Goal: Task Accomplishment & Management: Complete application form

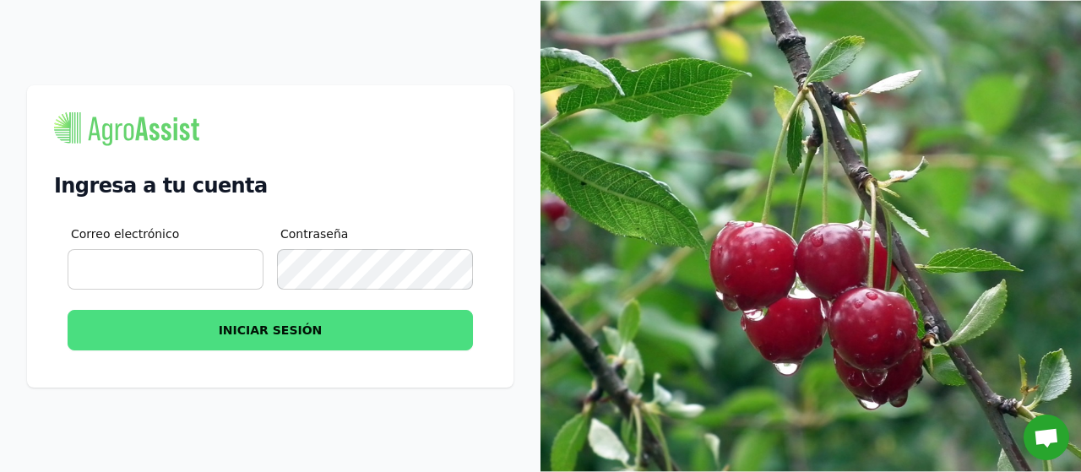
click at [143, 268] on input "Correo electrónico" at bounding box center [166, 269] width 196 height 41
type input "[PERSON_NAME][EMAIL_ADDRESS][DOMAIN_NAME]"
click at [291, 324] on button "INICIAR SESIÓN" at bounding box center [270, 330] width 405 height 41
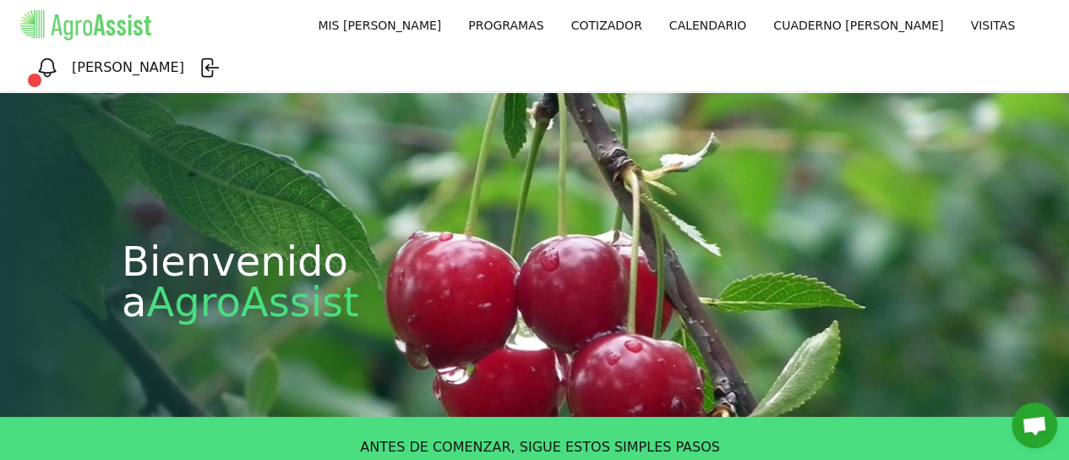
click at [304, 18] on link "MIS [PERSON_NAME]" at bounding box center [379, 25] width 150 height 30
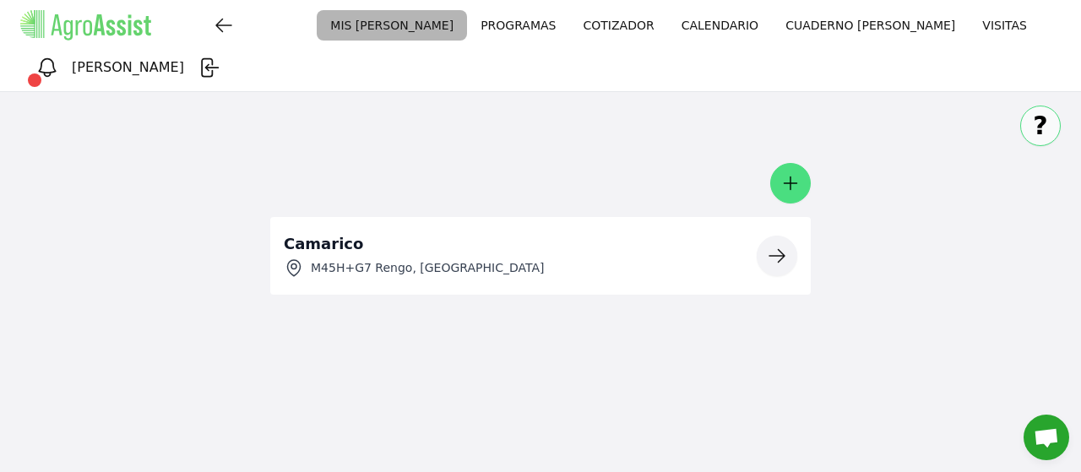
click at [780, 246] on icon "button" at bounding box center [777, 256] width 20 height 20
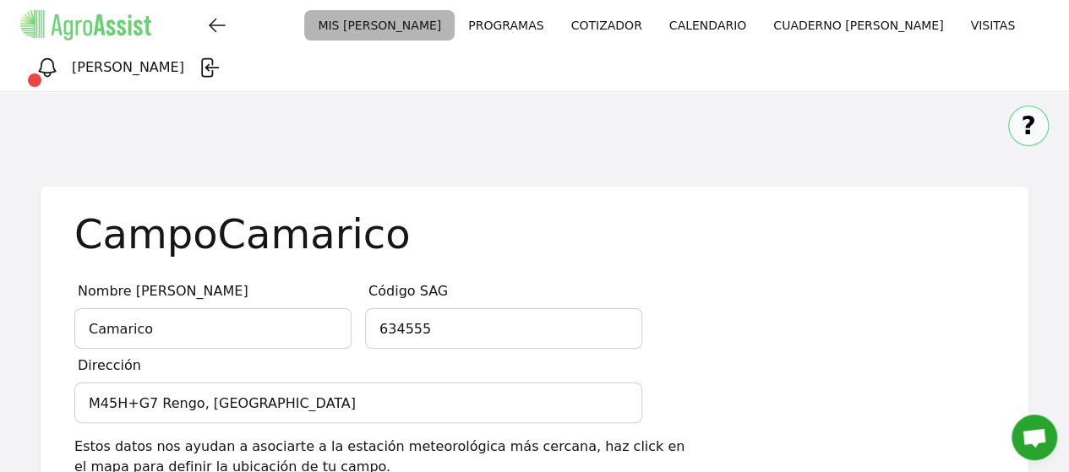
click at [454, 32] on link "PROGRAMAS" at bounding box center [505, 25] width 102 height 30
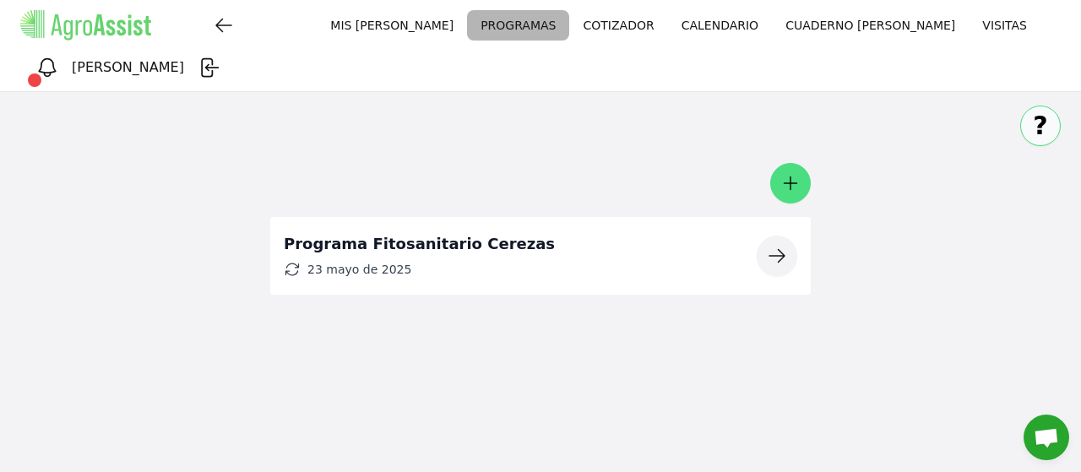
click at [668, 30] on link "CALENDARIO" at bounding box center [720, 25] width 104 height 30
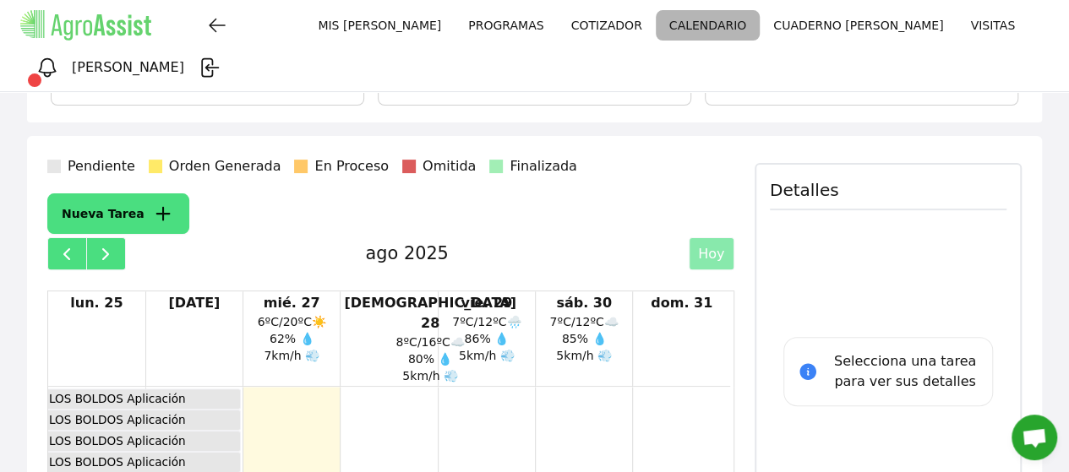
scroll to position [284, 0]
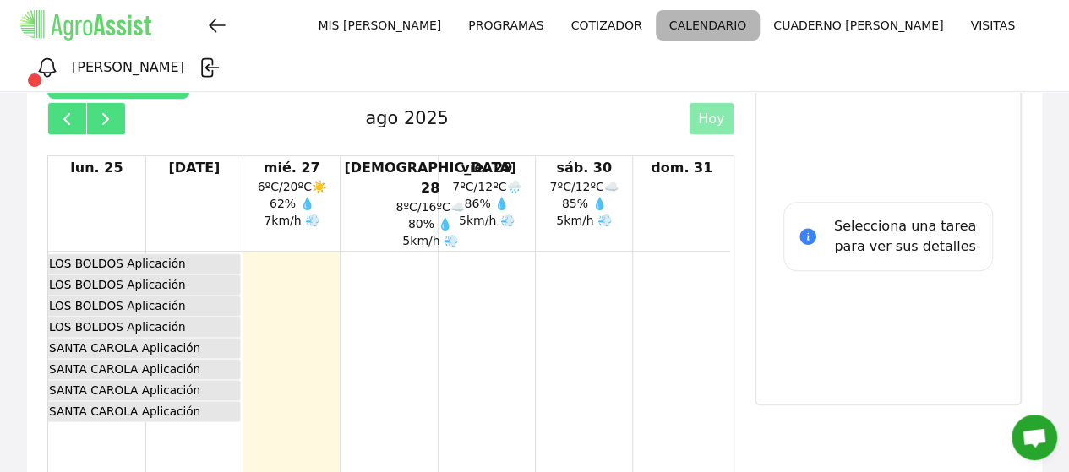
drag, startPoint x: 265, startPoint y: 253, endPoint x: 775, endPoint y: 295, distance: 512.0
click at [775, 295] on div "Selecciona una tarea para ver sus detalles" at bounding box center [888, 236] width 237 height 308
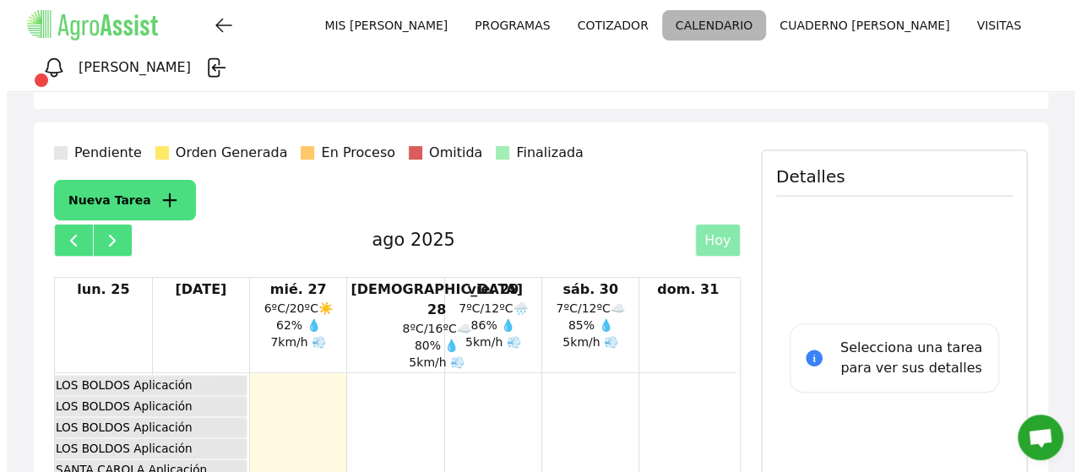
scroll to position [169, 0]
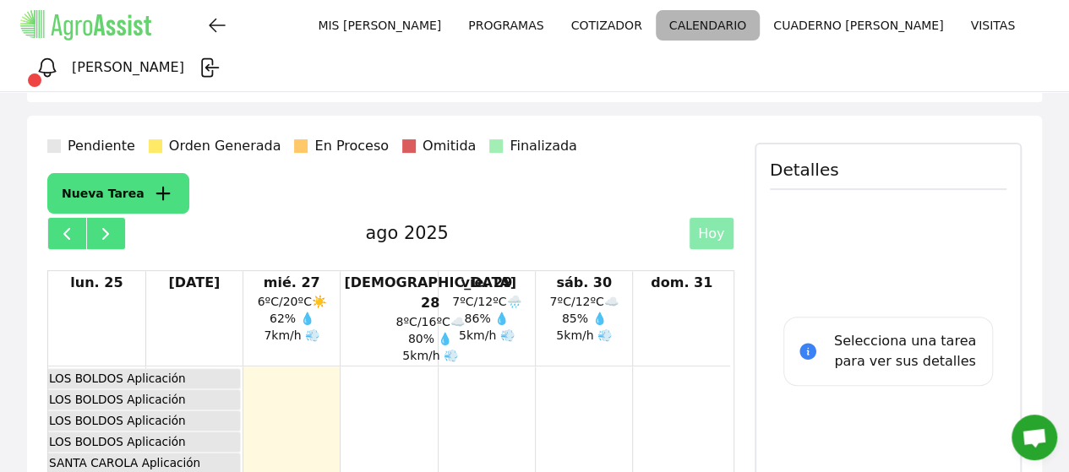
click at [151, 182] on icon "button" at bounding box center [163, 194] width 24 height 24
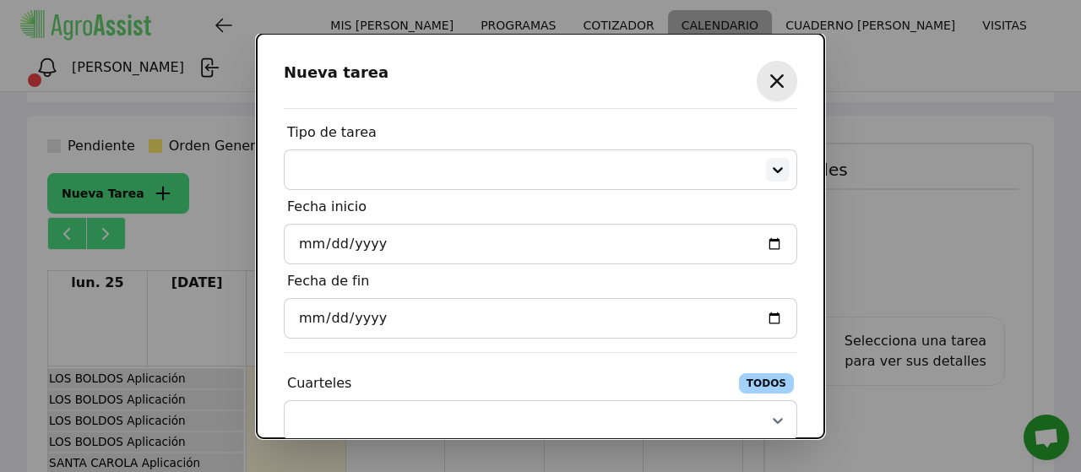
click at [770, 166] on icon at bounding box center [778, 169] width 17 height 17
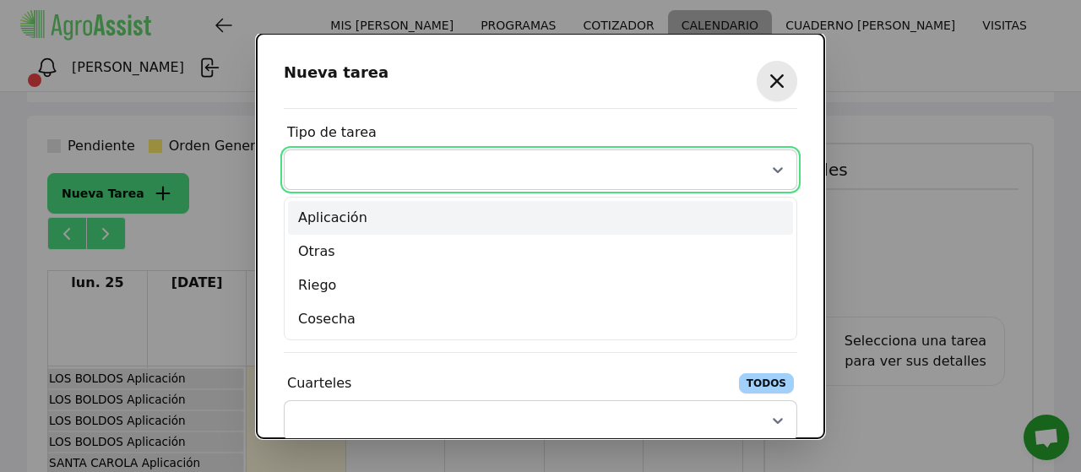
click at [322, 215] on div "Aplicación" at bounding box center [540, 218] width 505 height 34
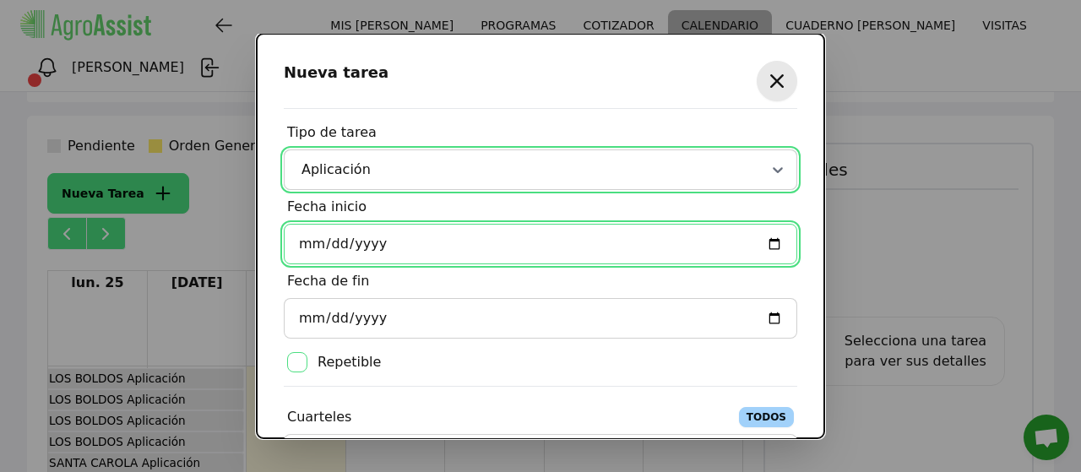
click at [763, 248] on input "Fecha inicio" at bounding box center [541, 244] width 514 height 41
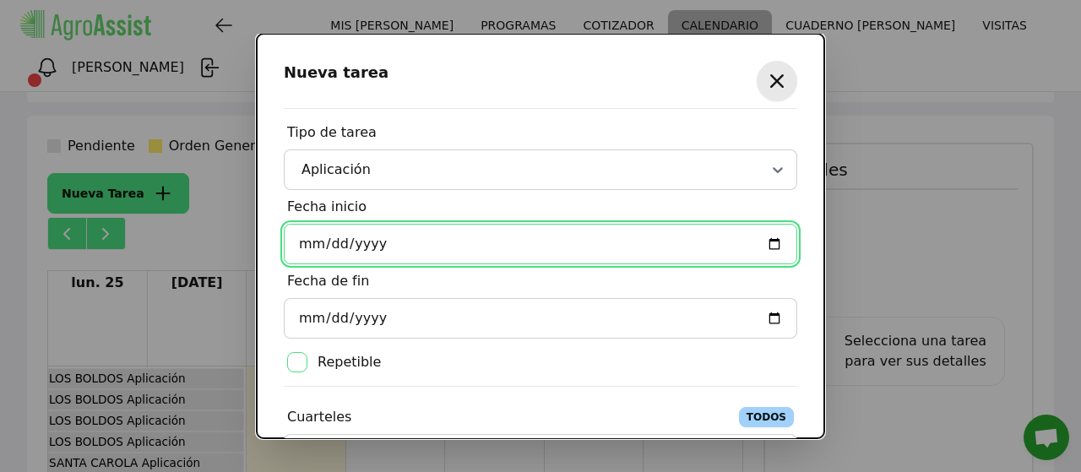
type input "[DATE]"
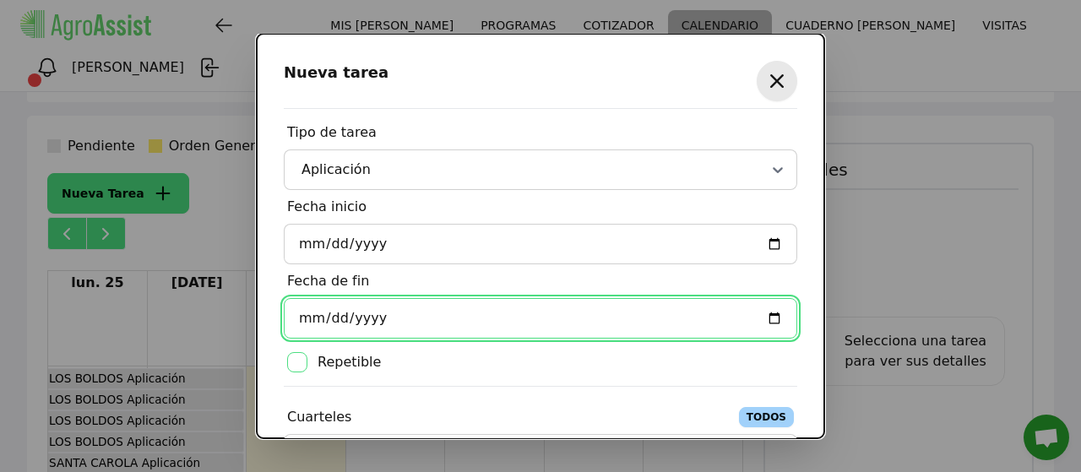
click at [763, 316] on input "Fecha de fin" at bounding box center [541, 318] width 514 height 41
type input "[DATE]"
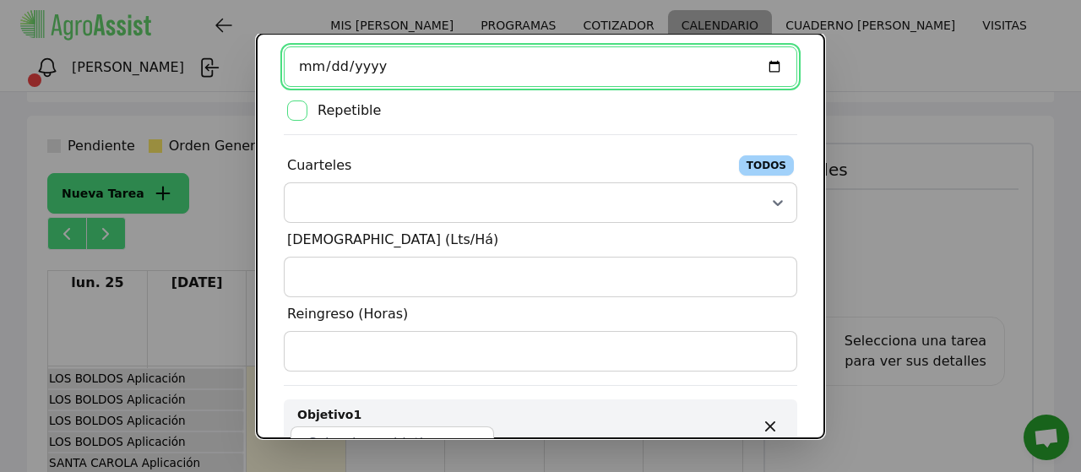
scroll to position [253, 0]
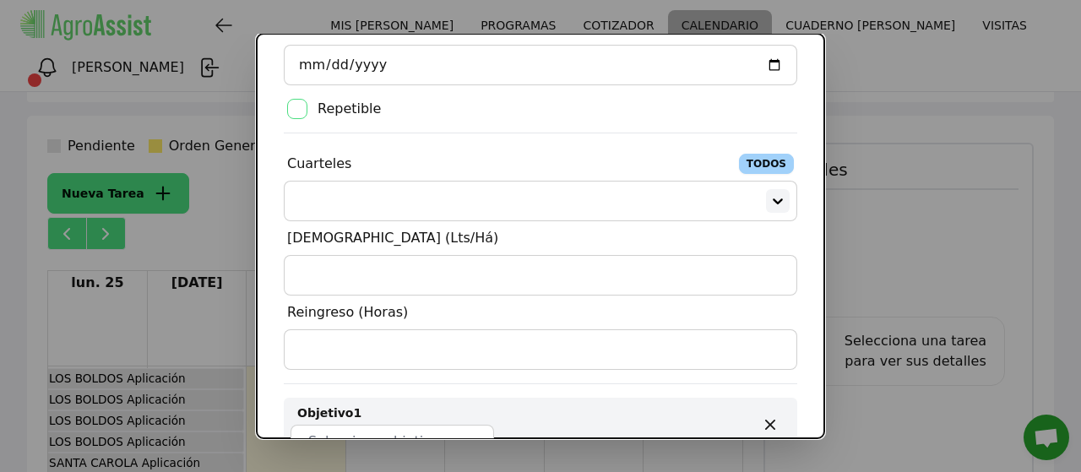
click at [766, 199] on div at bounding box center [778, 201] width 24 height 24
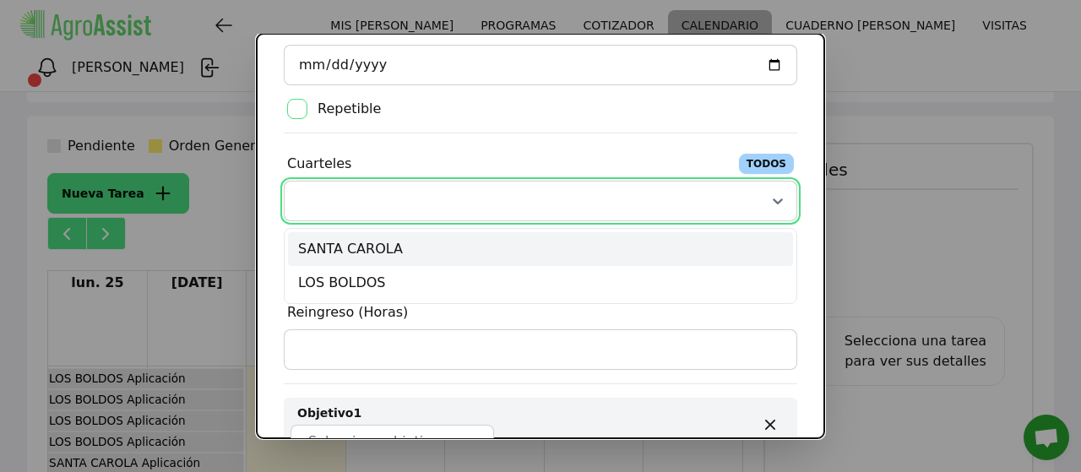
click at [342, 254] on div "SANTA CAROLA" at bounding box center [540, 249] width 505 height 34
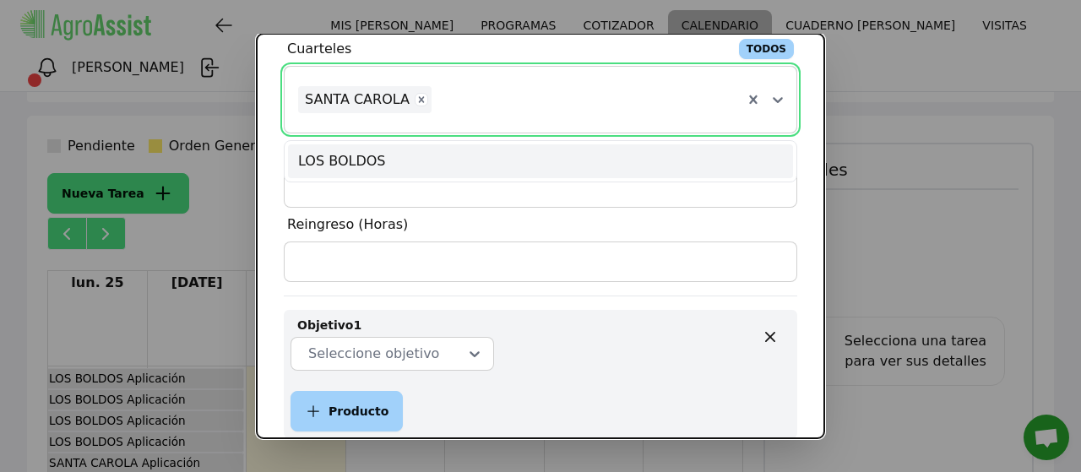
scroll to position [422, 0]
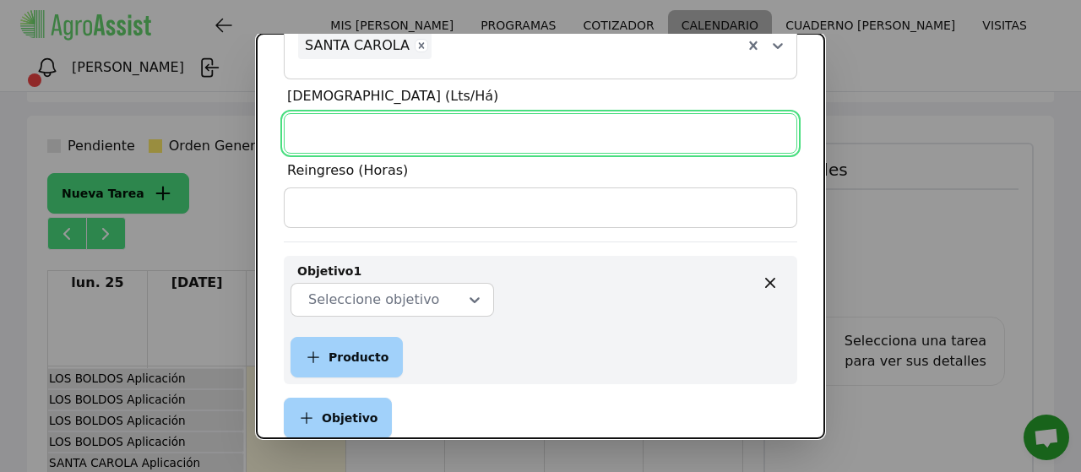
click at [336, 144] on input "[DEMOGRAPHIC_DATA] (Lts/Há)" at bounding box center [541, 133] width 514 height 41
type input "2000"
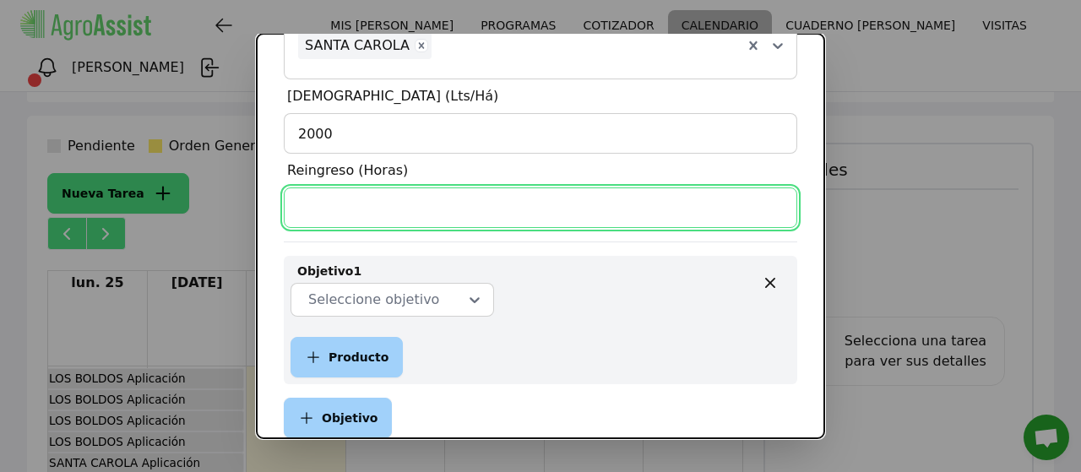
click at [309, 201] on input "Reingreso (Horas)" at bounding box center [541, 208] width 514 height 41
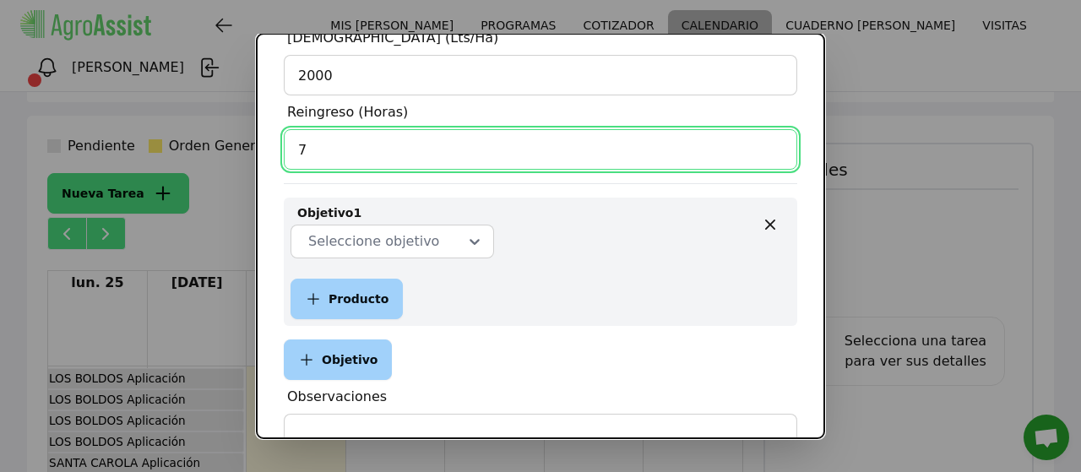
scroll to position [507, 0]
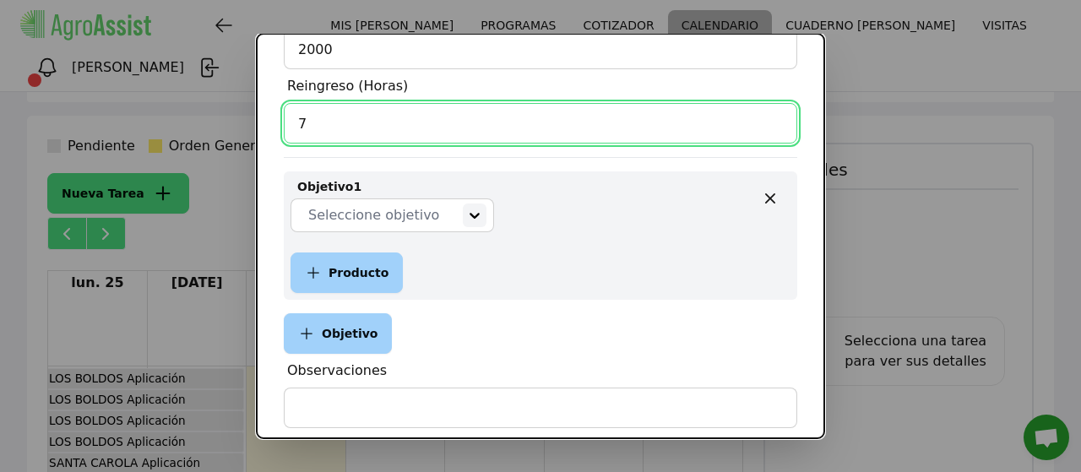
type input "7"
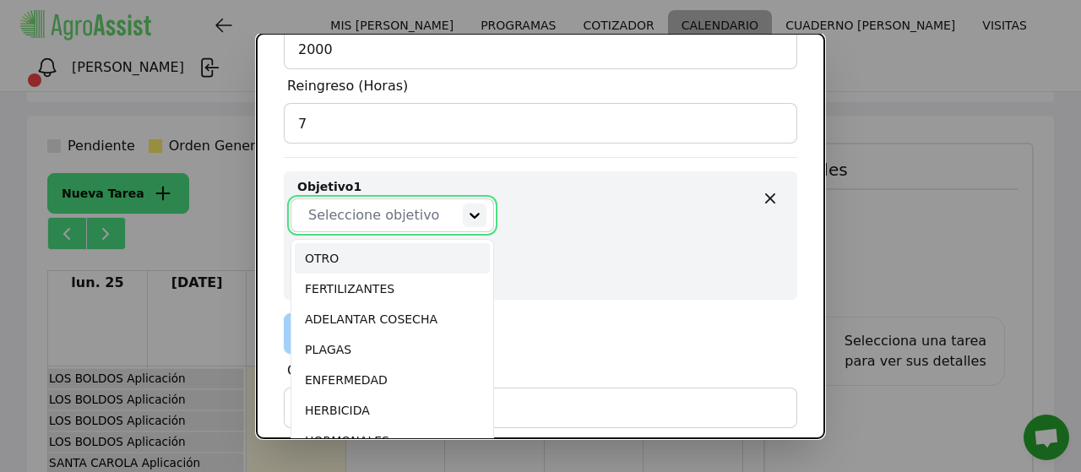
click at [471, 214] on icon at bounding box center [476, 216] width 10 height 6
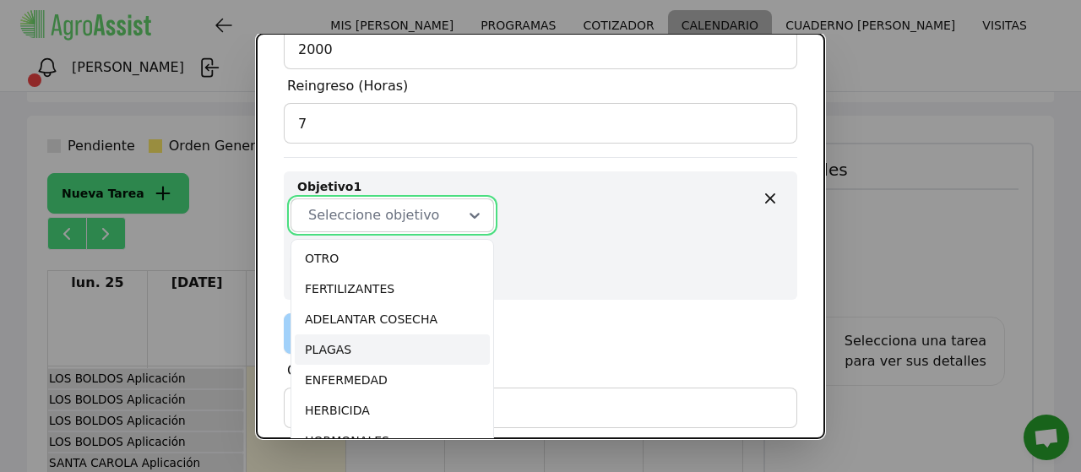
click at [341, 352] on div "PLAGAS" at bounding box center [392, 350] width 195 height 30
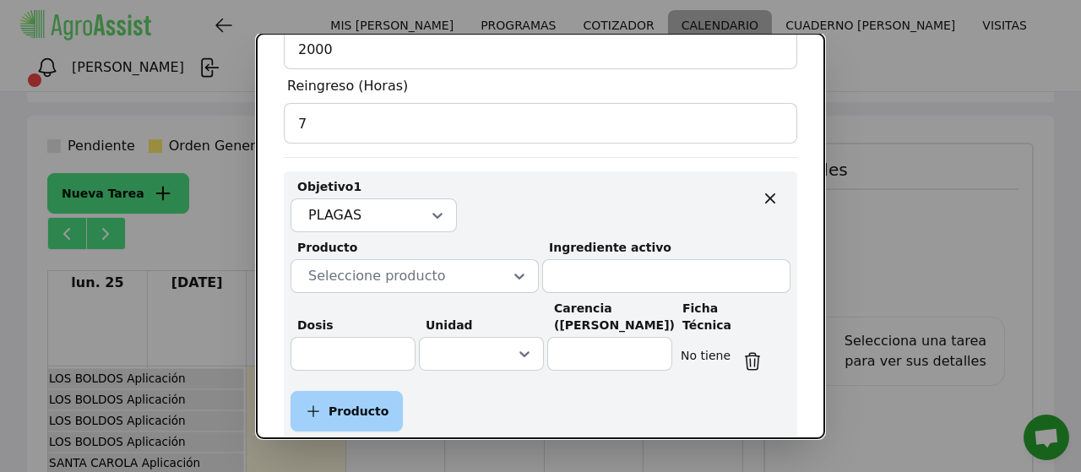
scroll to position [591, 0]
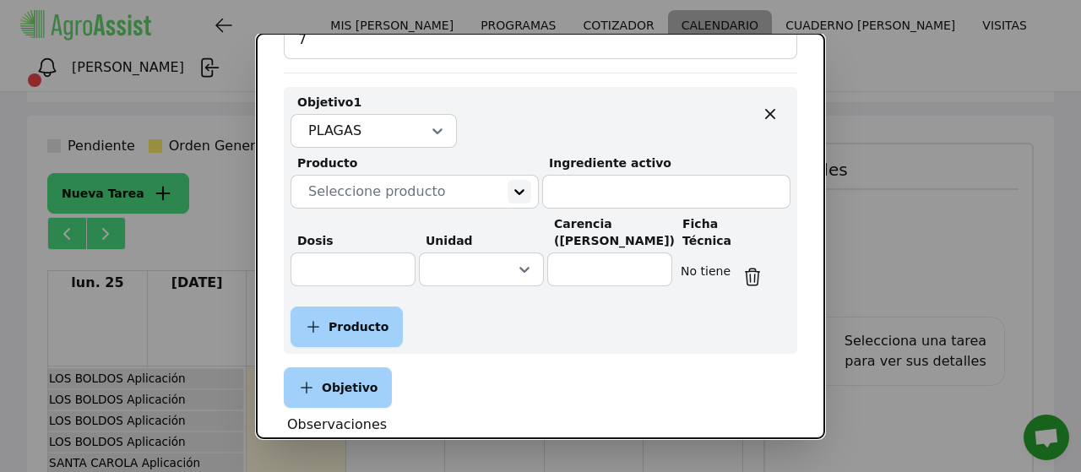
click at [514, 193] on icon at bounding box center [519, 192] width 10 height 6
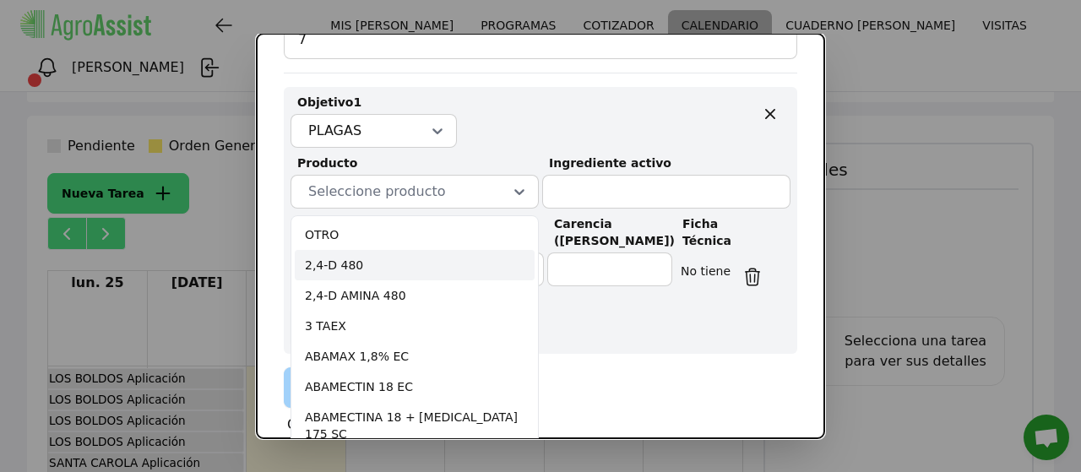
scroll to position [84, 0]
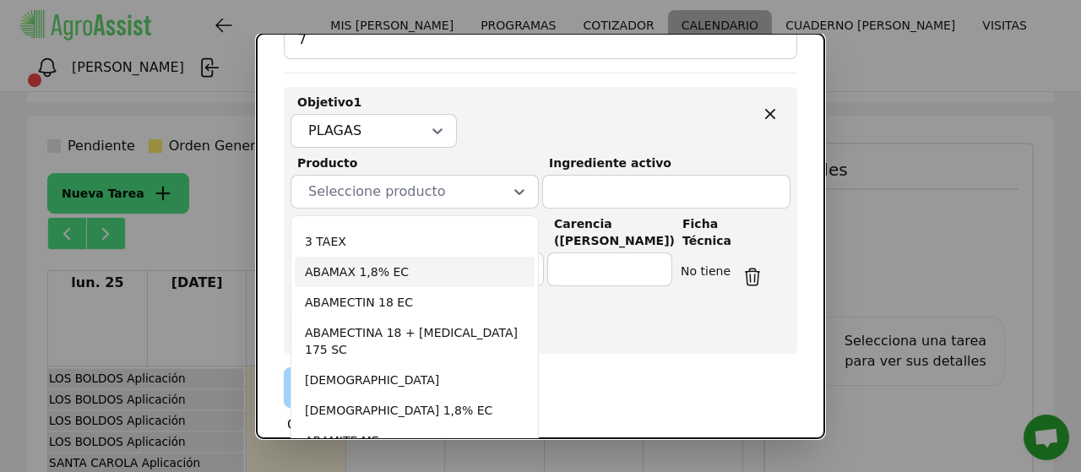
click at [357, 268] on div "ABAMAX 1,8% EC" at bounding box center [415, 272] width 240 height 30
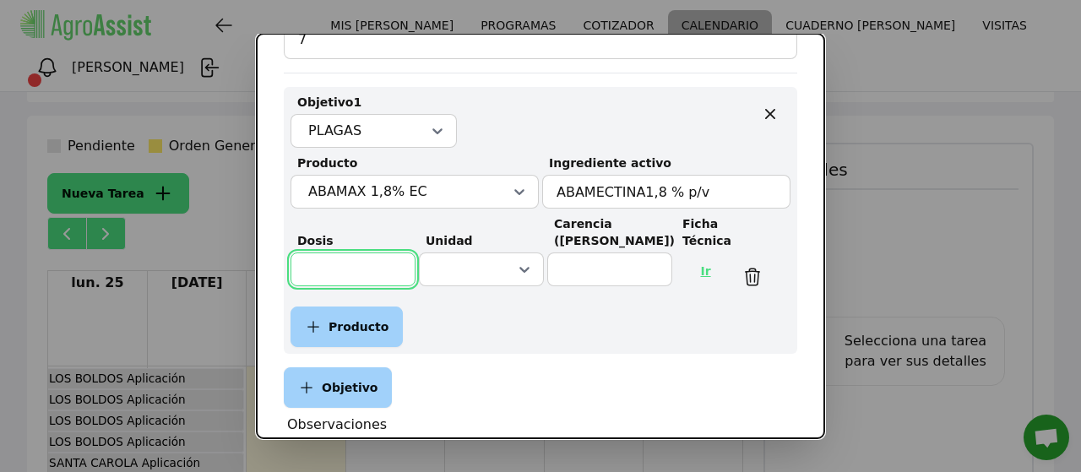
click at [331, 276] on input "text" at bounding box center [353, 270] width 125 height 34
click at [699, 273] on link "Ir" at bounding box center [705, 271] width 39 height 41
click at [336, 265] on input "text" at bounding box center [353, 270] width 125 height 34
type input "75"
click at [326, 278] on input "text" at bounding box center [353, 270] width 125 height 34
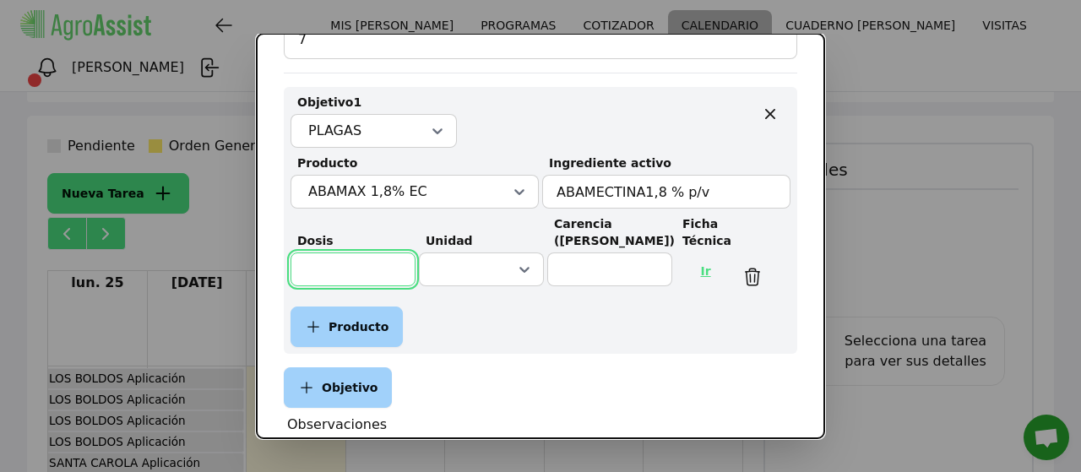
type input "75"
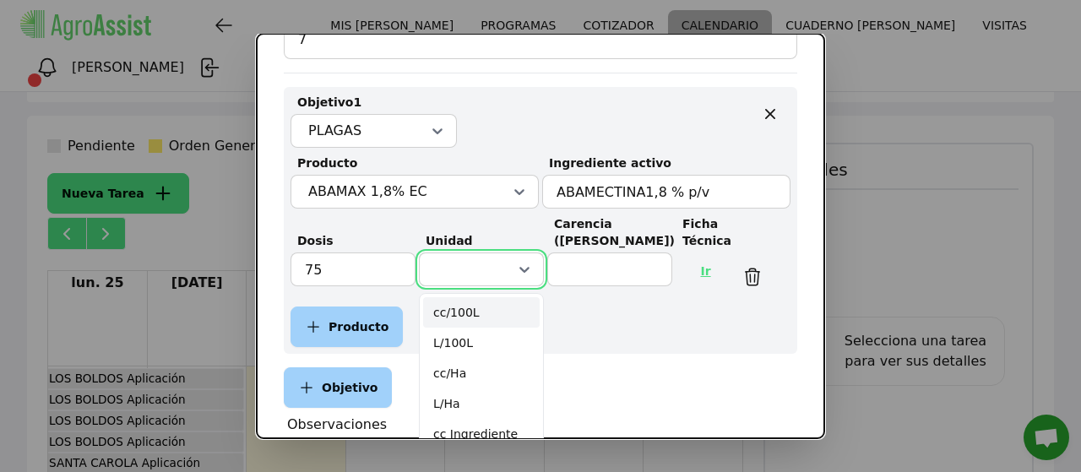
click at [520, 269] on icon at bounding box center [525, 270] width 10 height 6
click at [450, 308] on div "cc/100L" at bounding box center [481, 312] width 117 height 30
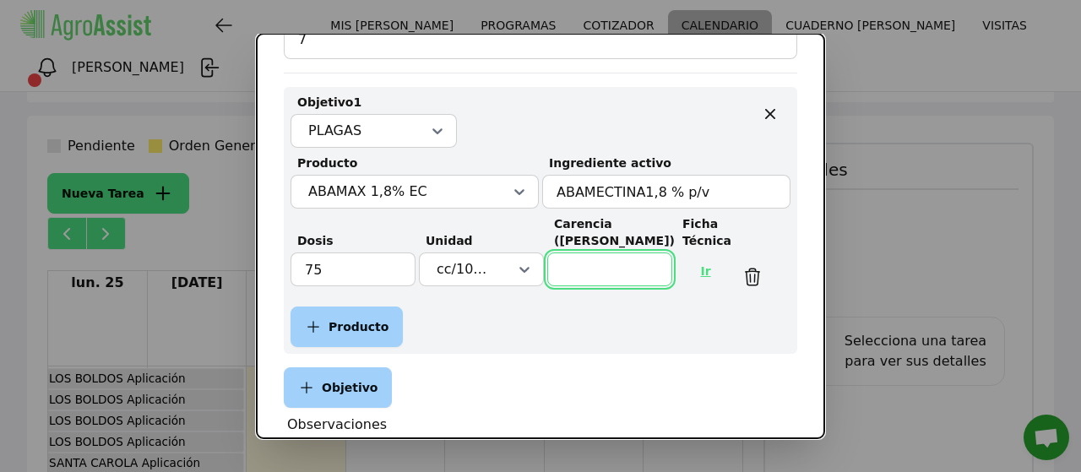
click at [562, 273] on input "text" at bounding box center [609, 270] width 125 height 34
type input "7"
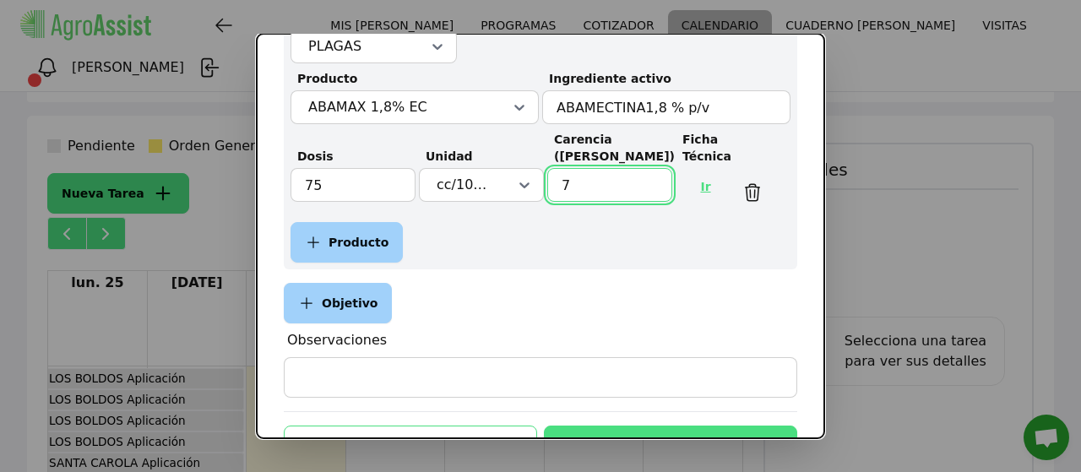
scroll to position [760, 0]
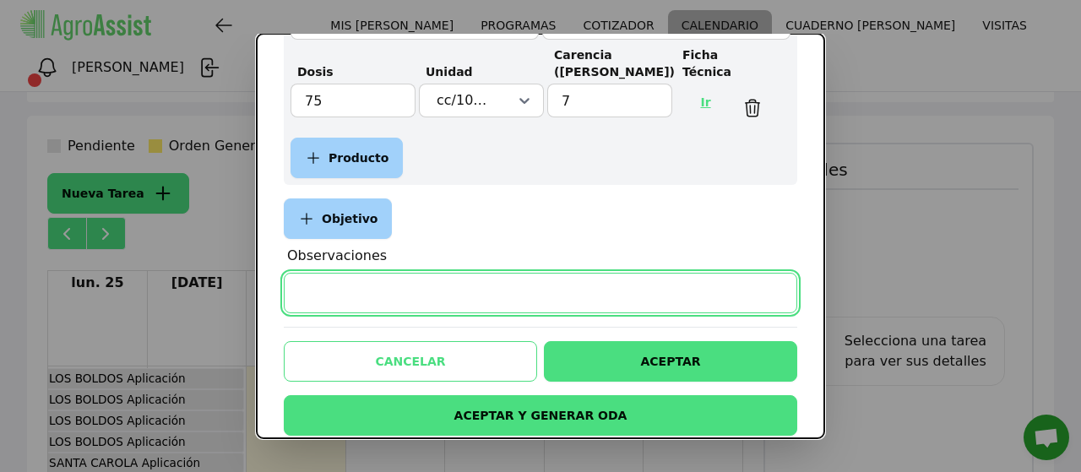
click at [367, 293] on input "Observaciones" at bounding box center [541, 293] width 514 height 41
type input "Aplicar con 27 grados minimo"
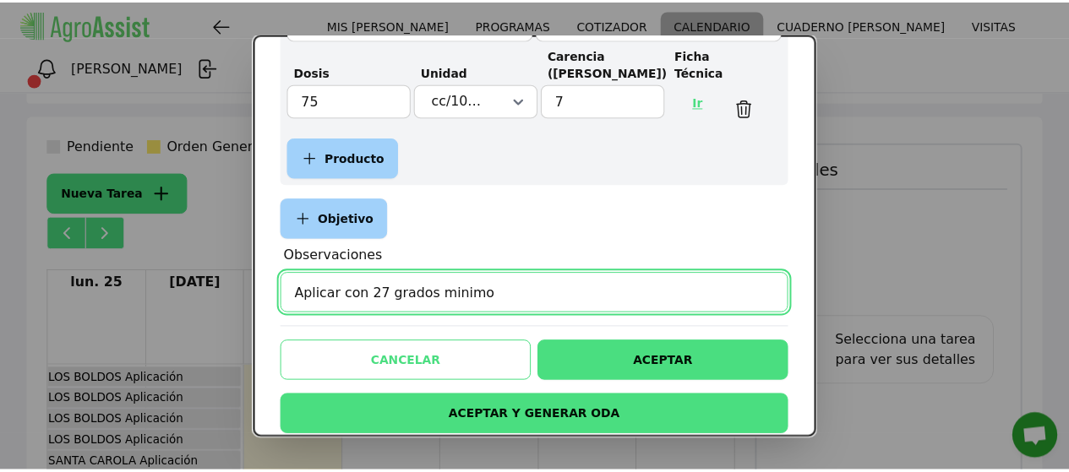
scroll to position [783, 0]
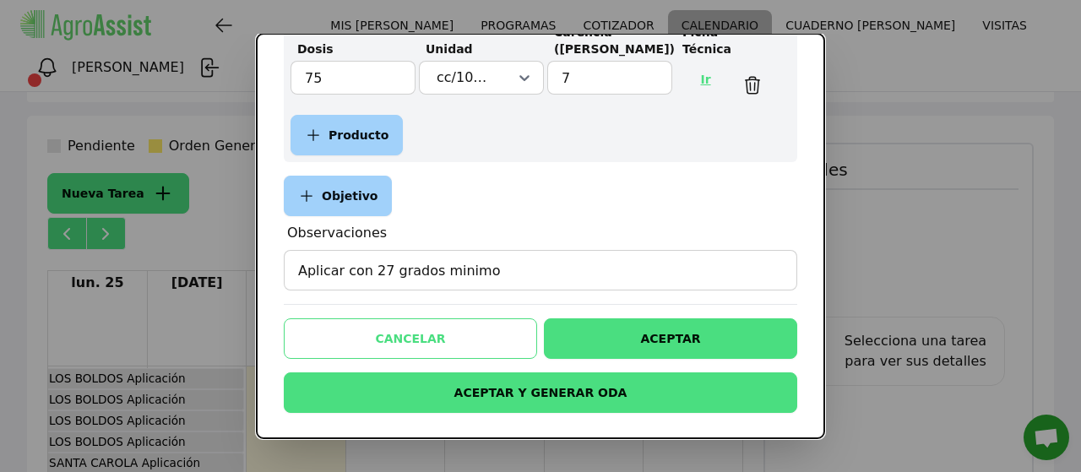
click at [632, 344] on button "ACEPTAR" at bounding box center [670, 338] width 253 height 41
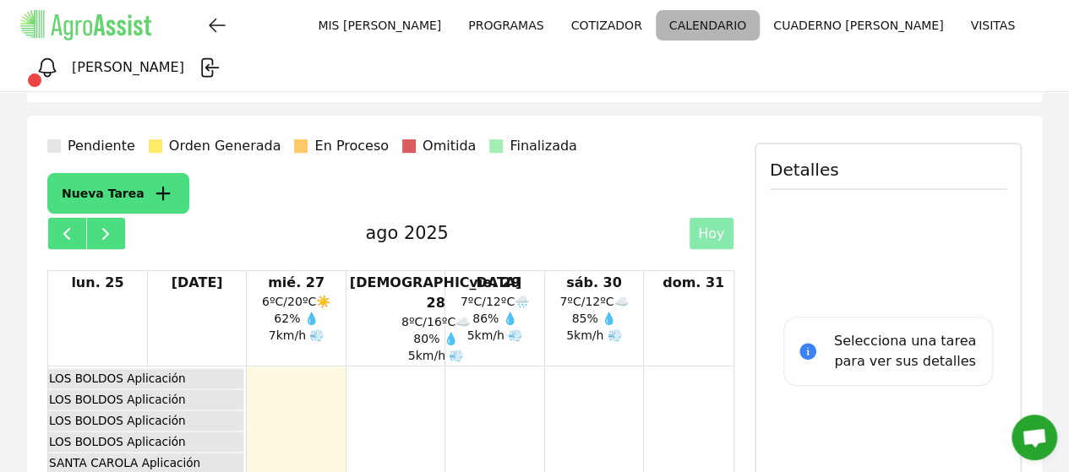
scroll to position [433, 0]
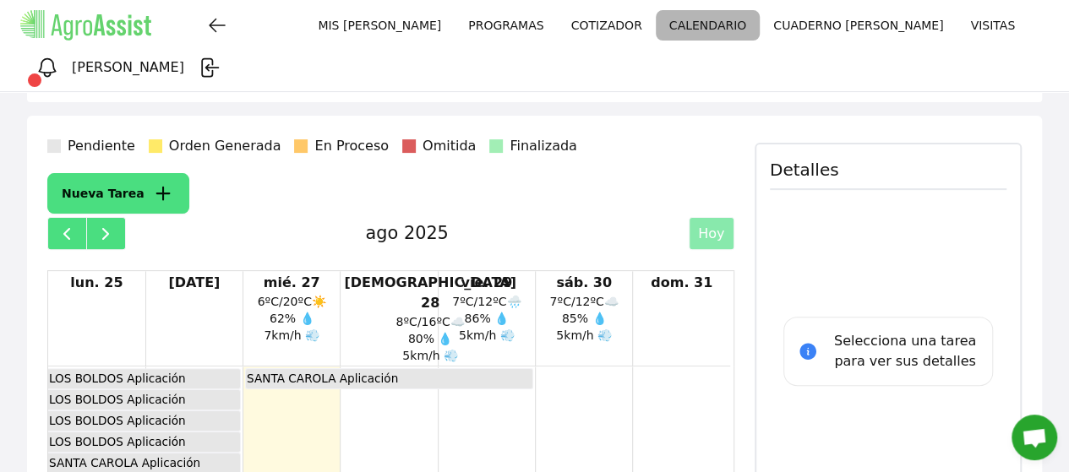
click at [443, 369] on div "SANTA CAROLA Aplicación" at bounding box center [389, 378] width 286 height 19
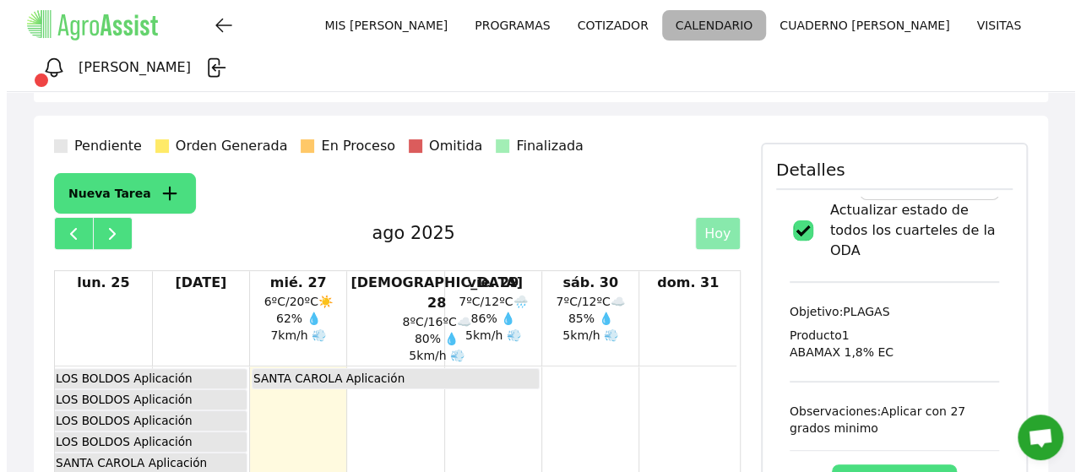
scroll to position [191, 0]
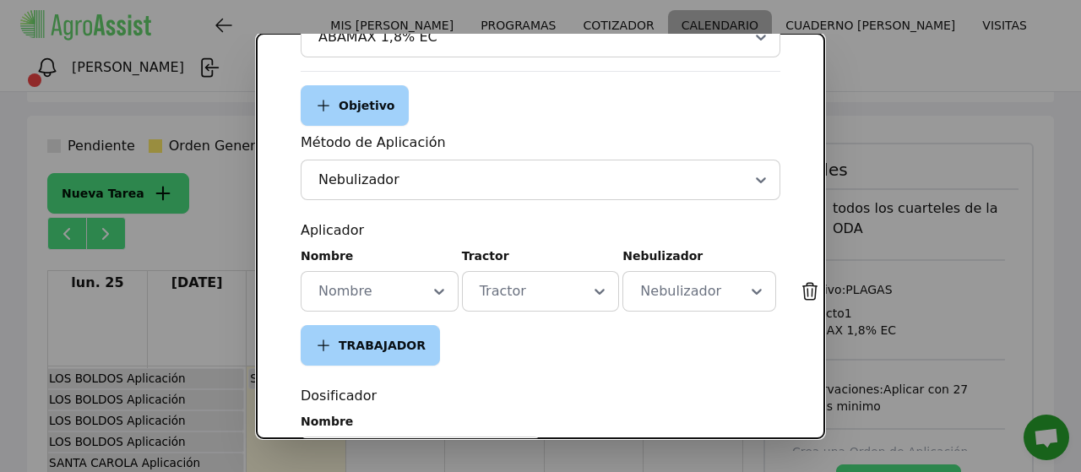
scroll to position [507, 0]
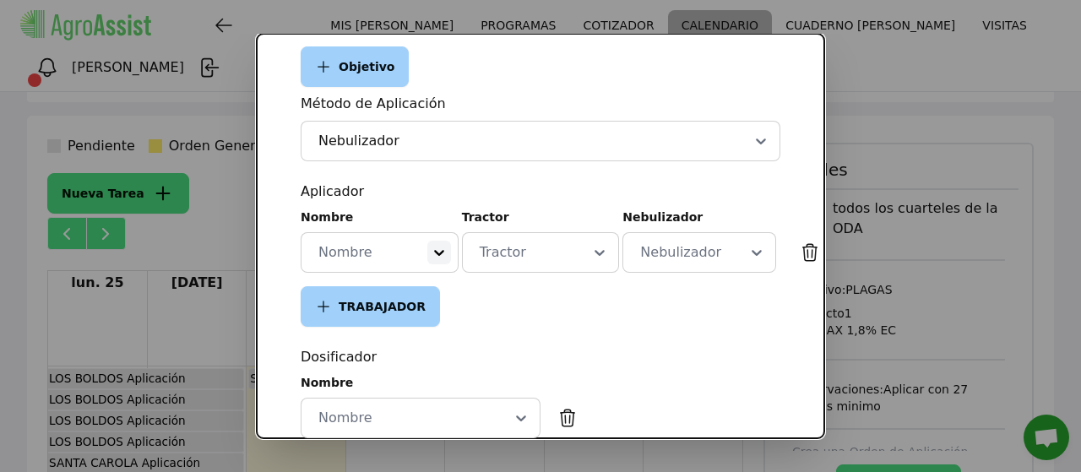
click at [438, 247] on icon at bounding box center [439, 252] width 17 height 17
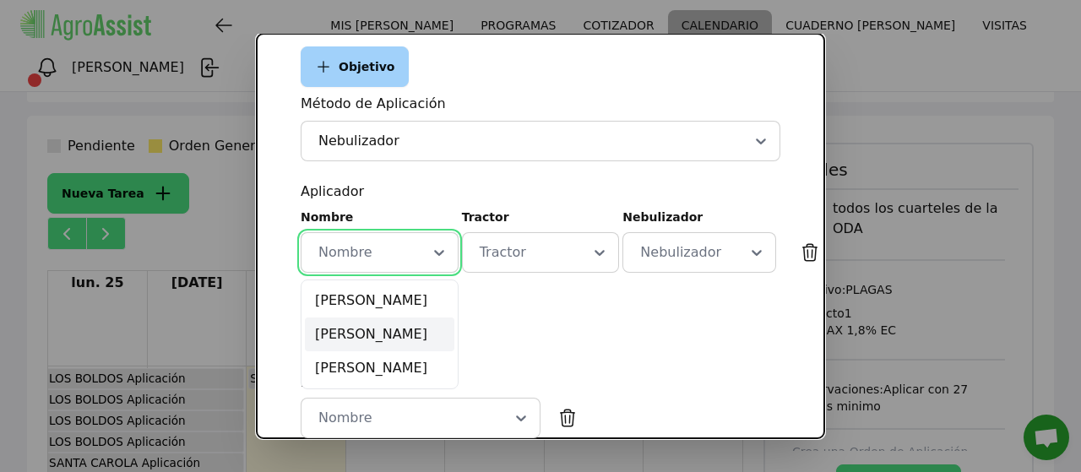
click at [367, 334] on div "[PERSON_NAME]" at bounding box center [380, 335] width 150 height 34
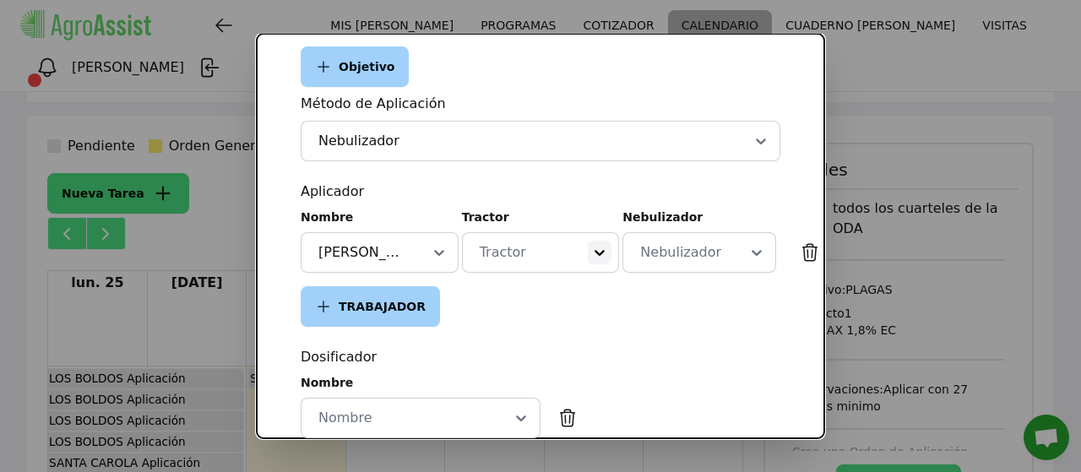
click at [598, 253] on icon at bounding box center [599, 252] width 17 height 17
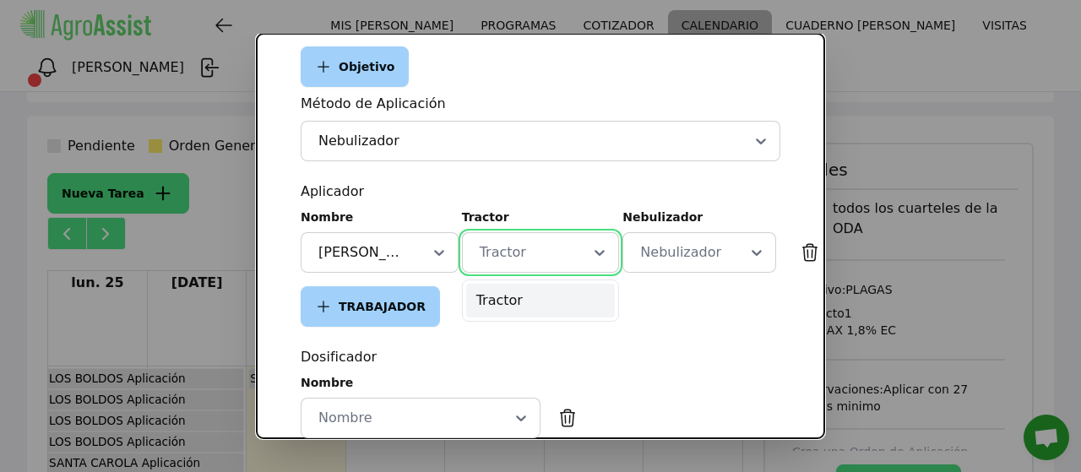
click at [479, 302] on div "Tractor" at bounding box center [541, 301] width 150 height 34
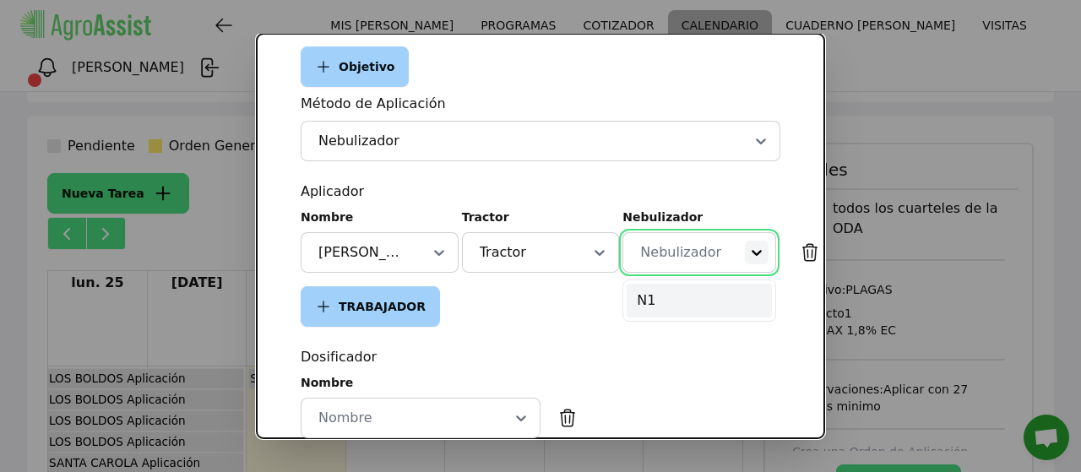
click at [748, 259] on icon at bounding box center [756, 252] width 17 height 17
click at [630, 307] on div "N1" at bounding box center [699, 301] width 145 height 34
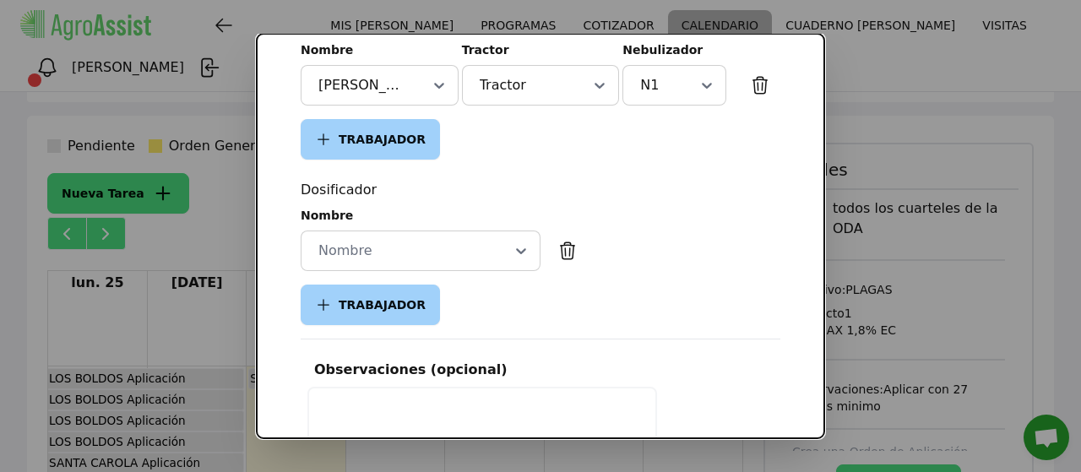
scroll to position [676, 0]
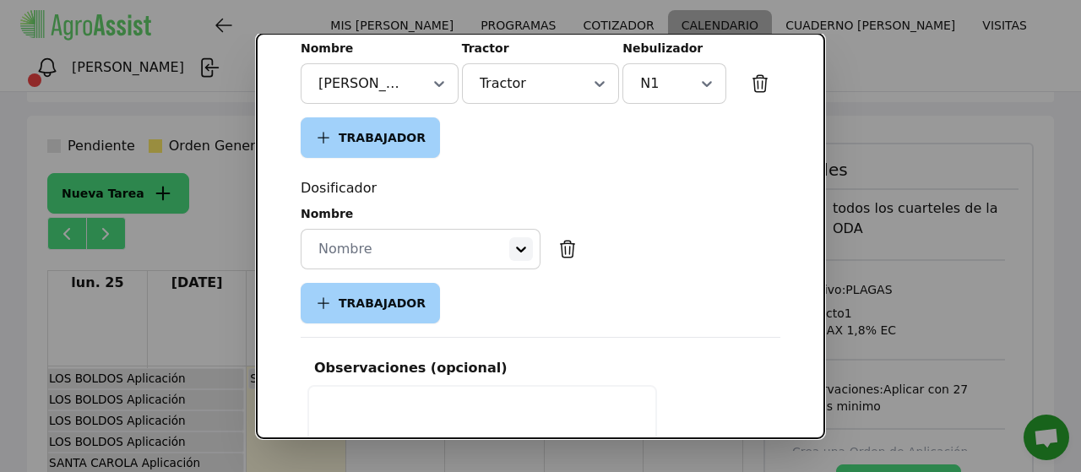
click at [524, 242] on div at bounding box center [521, 249] width 24 height 24
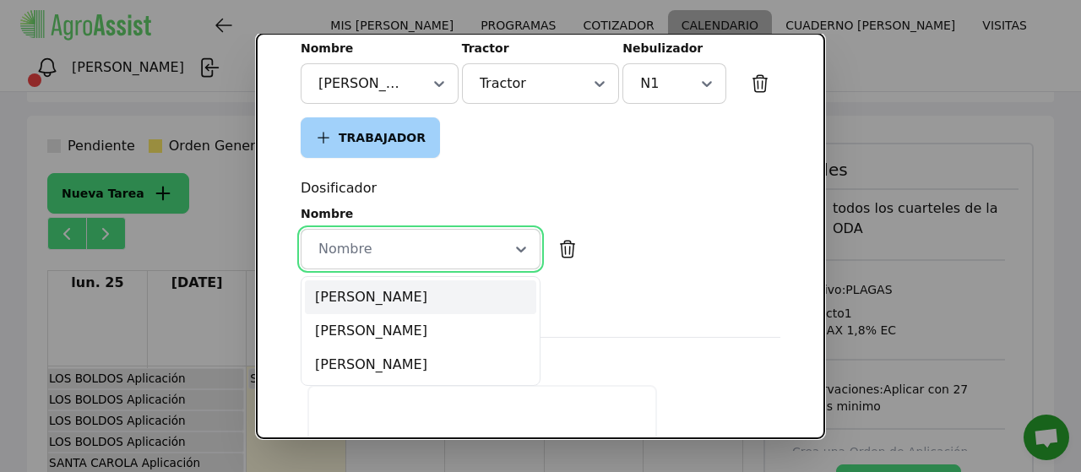
click at [365, 300] on div "[PERSON_NAME]" at bounding box center [420, 297] width 231 height 34
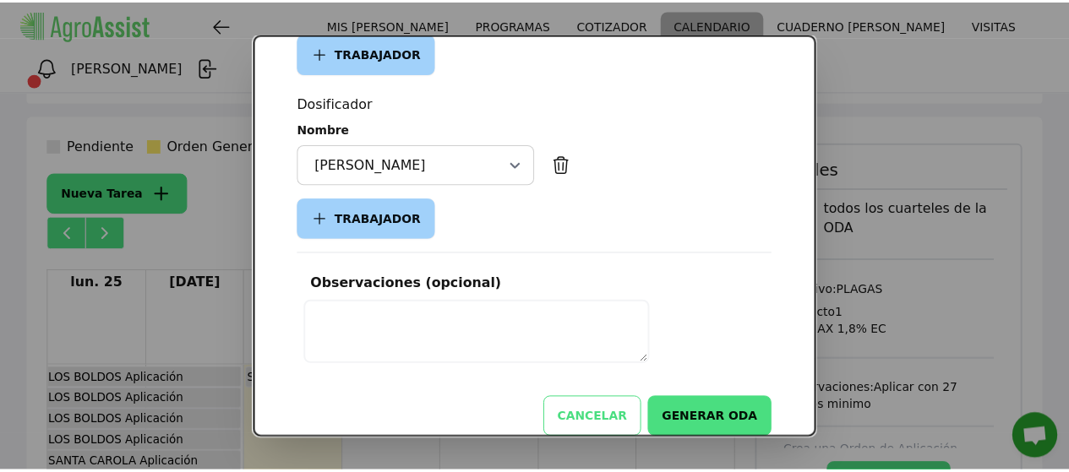
scroll to position [784, 0]
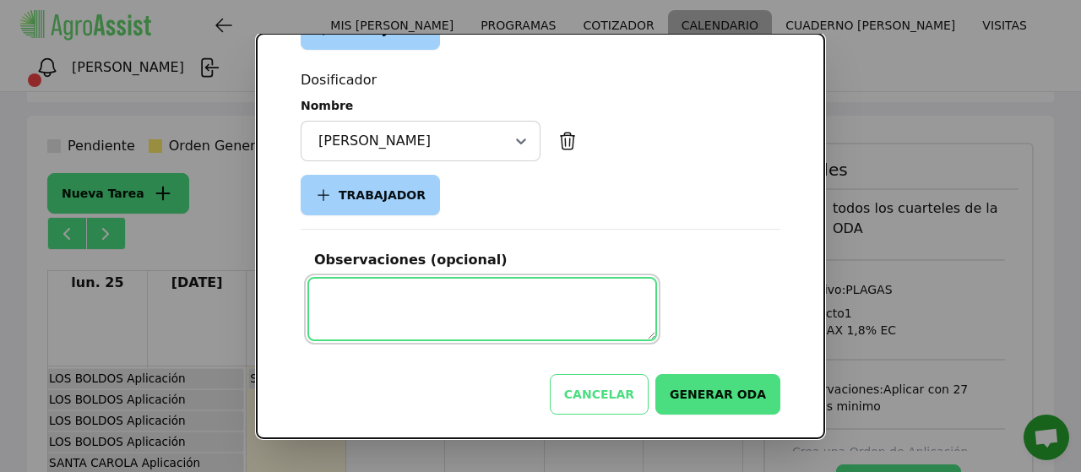
click at [414, 300] on textarea at bounding box center [482, 309] width 350 height 64
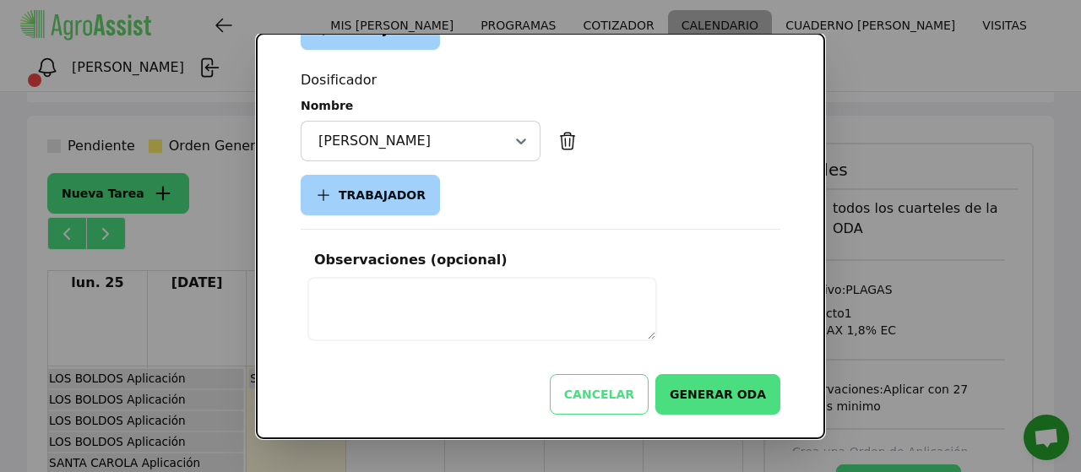
click at [711, 391] on button "GENERAR ODA" at bounding box center [718, 394] width 125 height 41
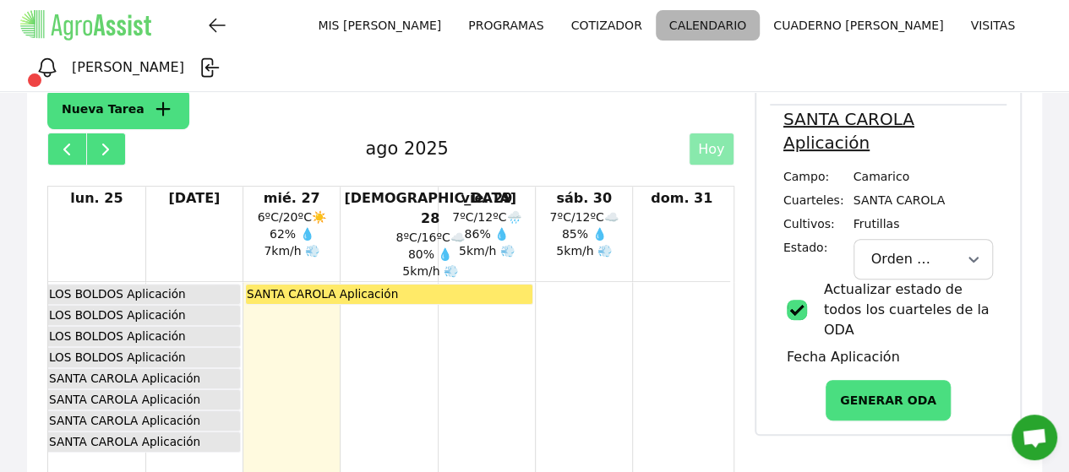
scroll to position [0, 0]
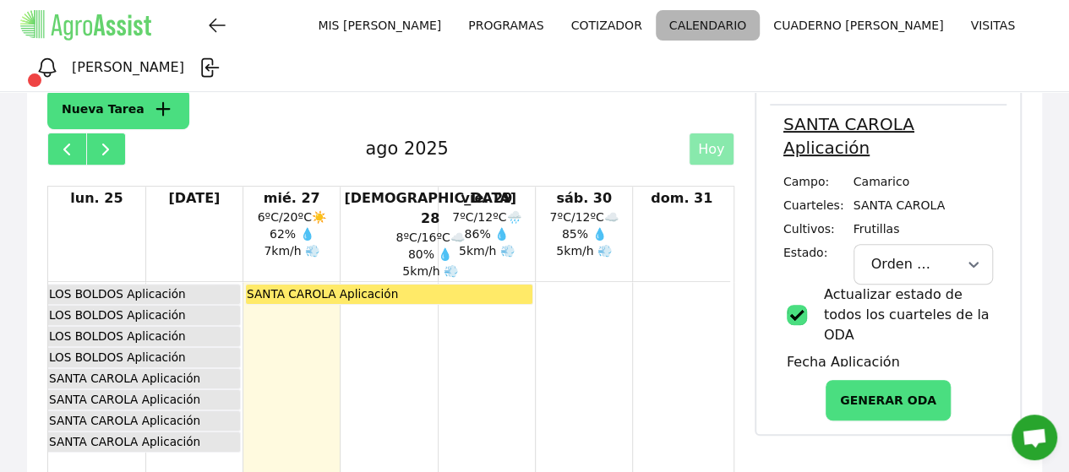
click at [462, 285] on div "SANTA CAROLA Aplicación" at bounding box center [389, 294] width 286 height 19
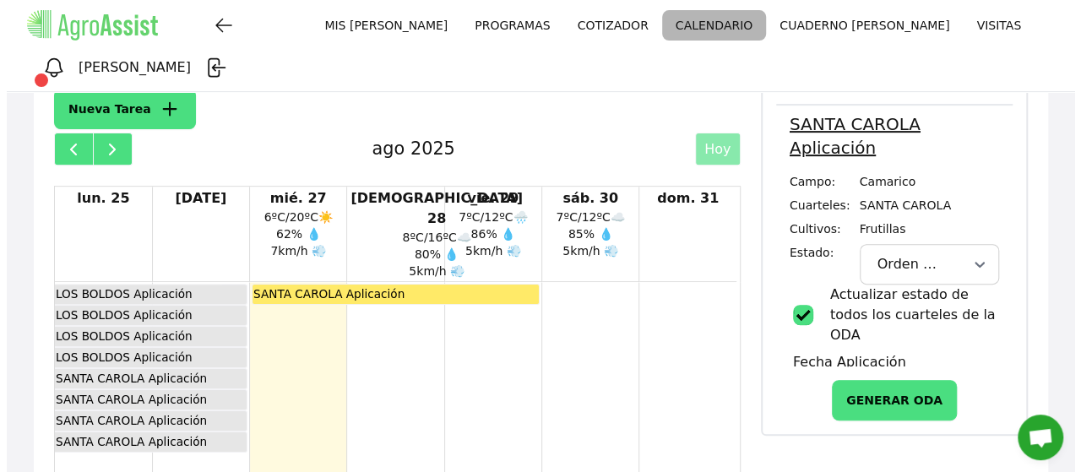
scroll to position [84, 0]
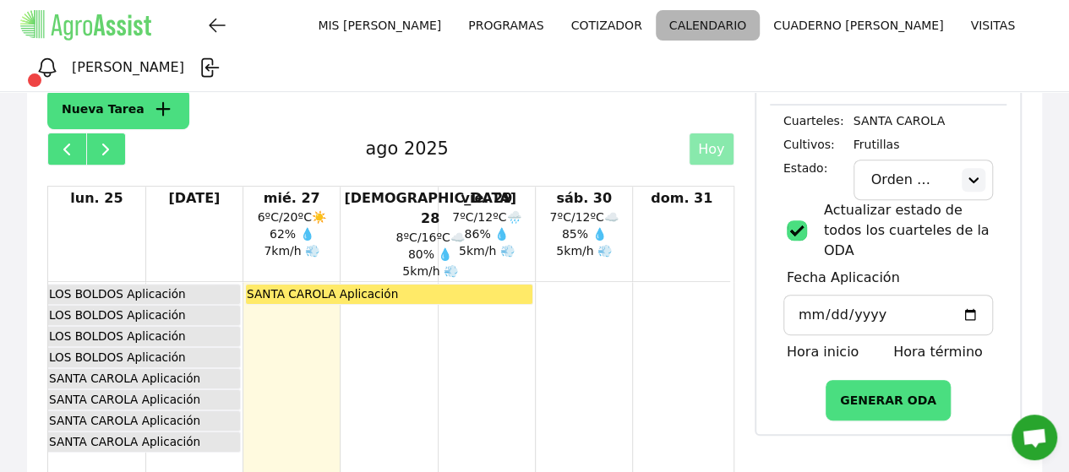
click at [965, 171] on icon at bounding box center [973, 179] width 17 height 17
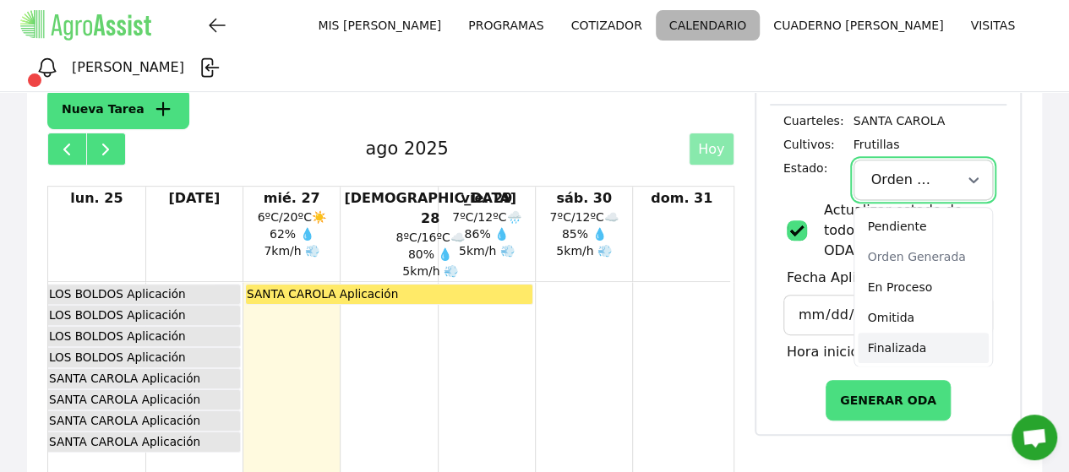
click at [879, 333] on div "Finalizada" at bounding box center [923, 348] width 132 height 30
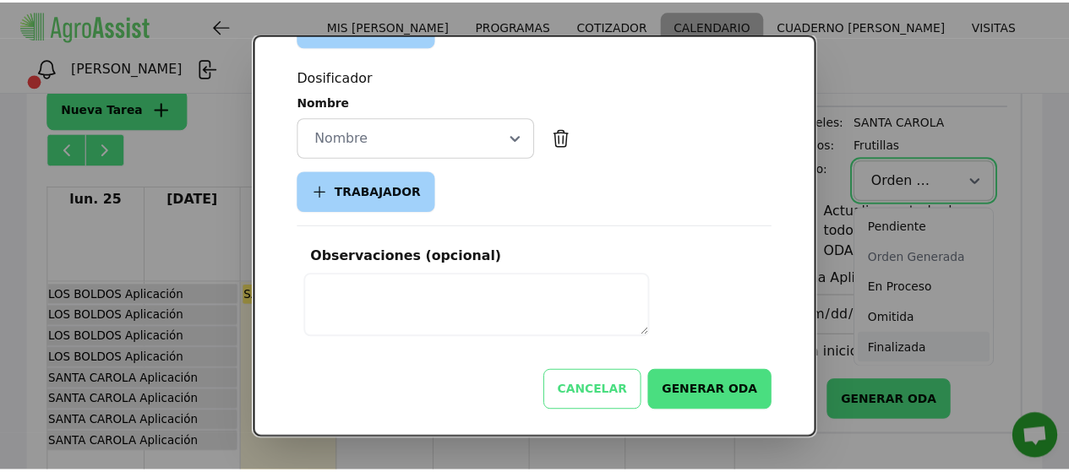
scroll to position [0, 0]
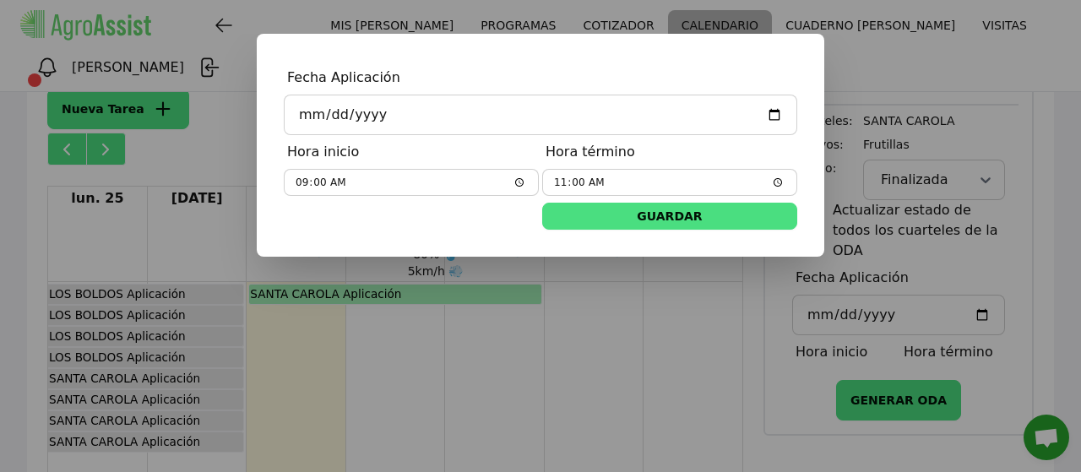
click at [608, 220] on button "GUARDAR" at bounding box center [669, 216] width 255 height 27
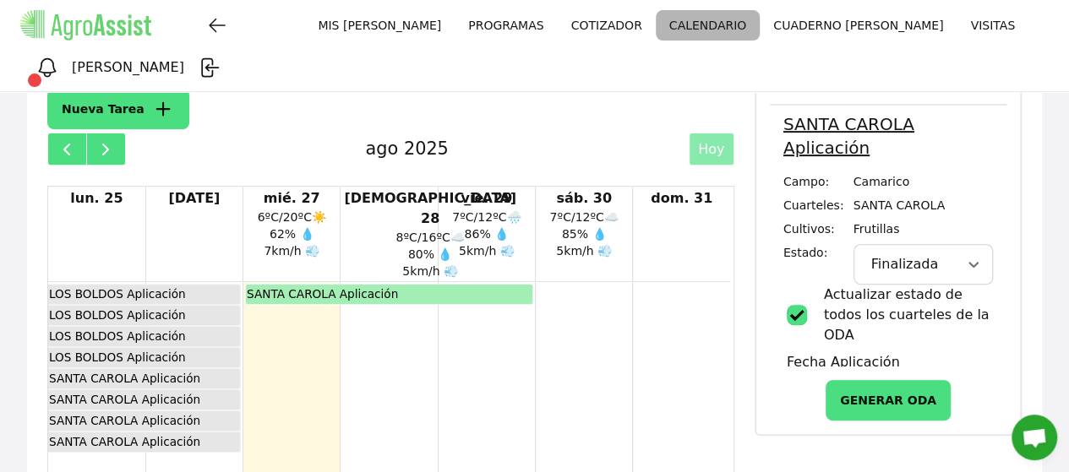
click at [557, 31] on link "COTIZADOR" at bounding box center [606, 25] width 98 height 30
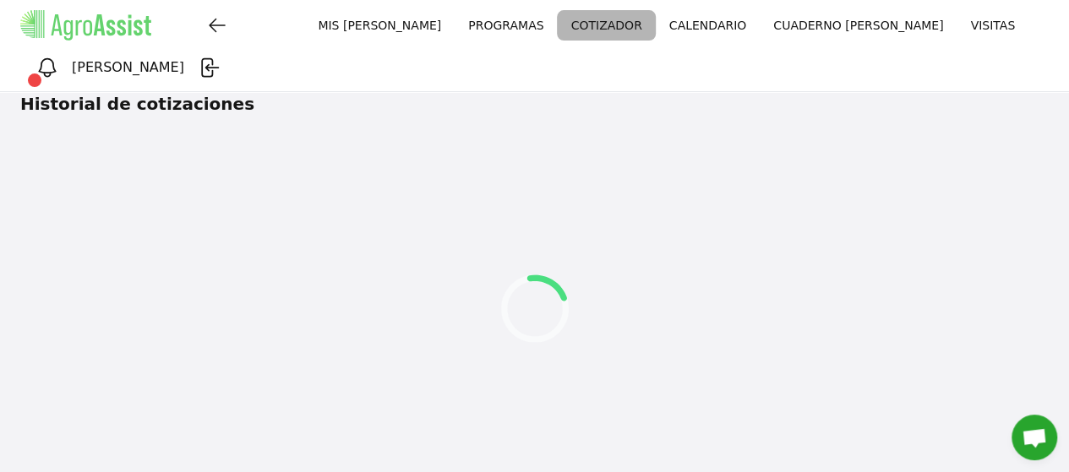
scroll to position [52, 0]
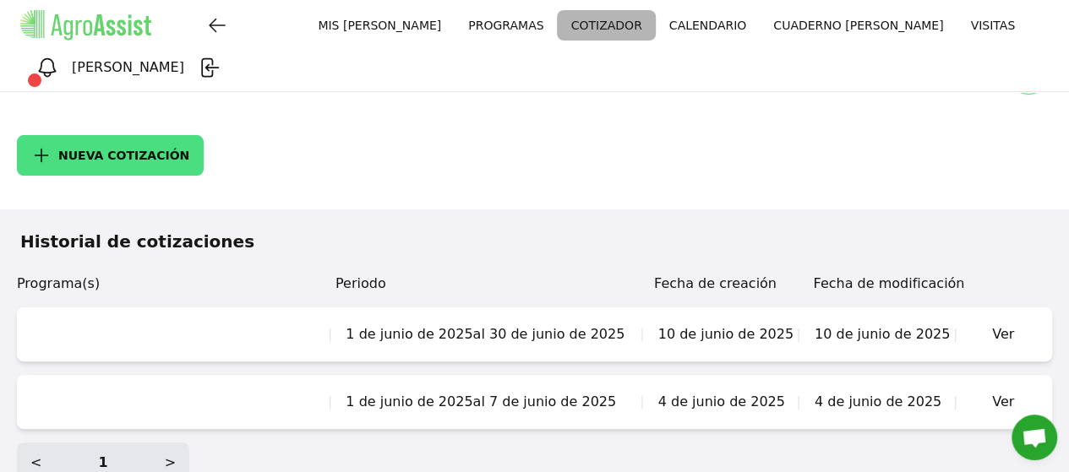
click at [99, 135] on button "NUEVA COTIZACIÓN" at bounding box center [110, 155] width 187 height 41
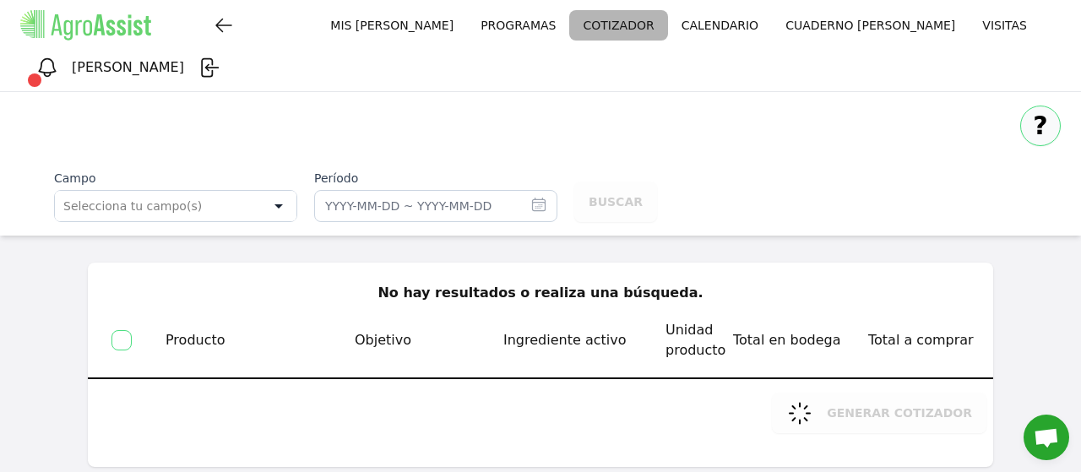
click at [281, 204] on icon at bounding box center [279, 206] width 8 height 4
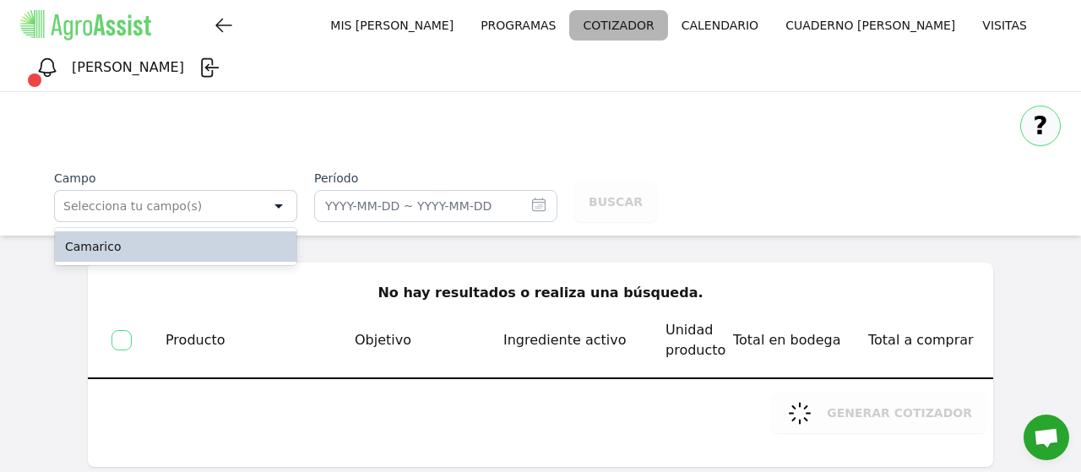
click at [112, 238] on span "Camarico" at bounding box center [166, 246] width 203 height 17
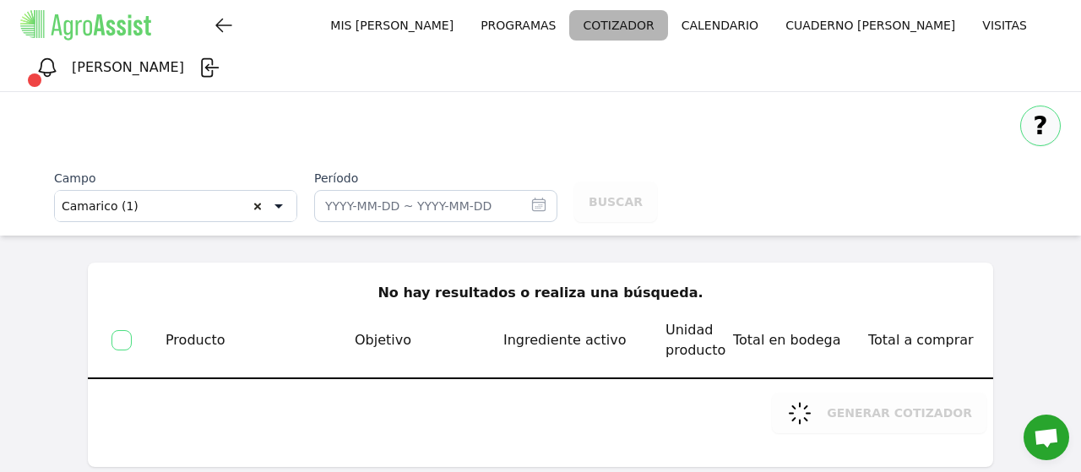
click at [537, 196] on icon "button" at bounding box center [539, 204] width 17 height 17
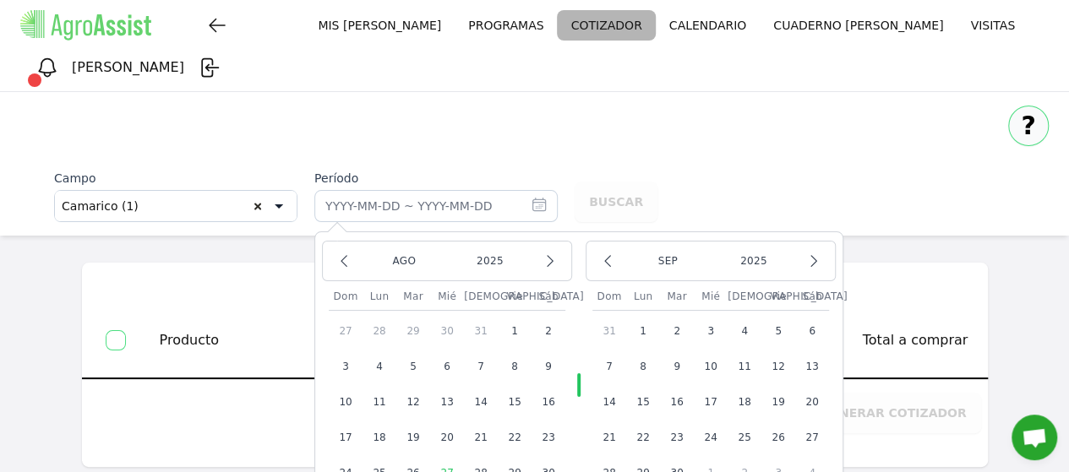
click at [449, 456] on button "27" at bounding box center [447, 473] width 34 height 34
click at [546, 456] on button "30" at bounding box center [548, 473] width 34 height 34
type input "[DATE] ~ [DATE]"
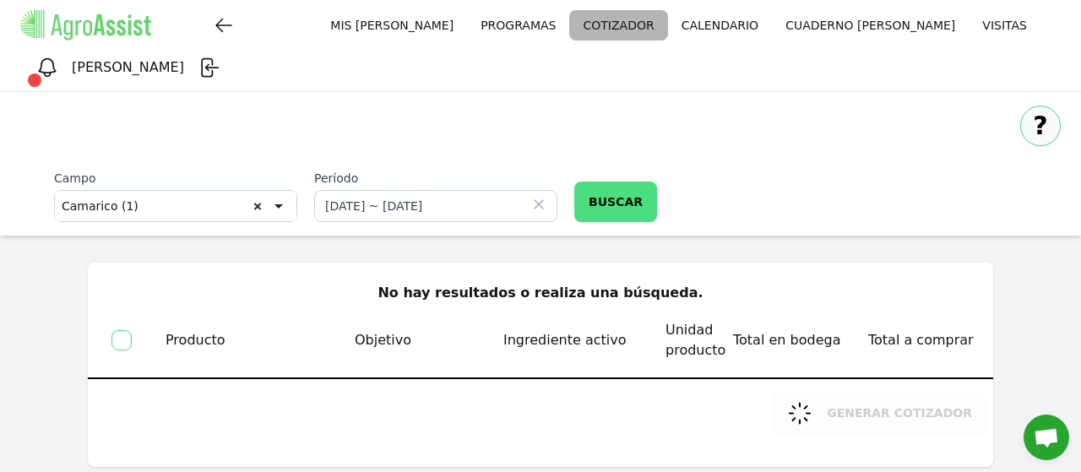
click at [615, 182] on button "BUSCAR" at bounding box center [615, 202] width 83 height 41
click at [607, 182] on button "BUSCAR" at bounding box center [615, 202] width 83 height 41
click at [118, 330] on input "checkbox" at bounding box center [122, 340] width 20 height 20
checkbox input "true"
click at [534, 196] on icon "button" at bounding box center [539, 204] width 17 height 17
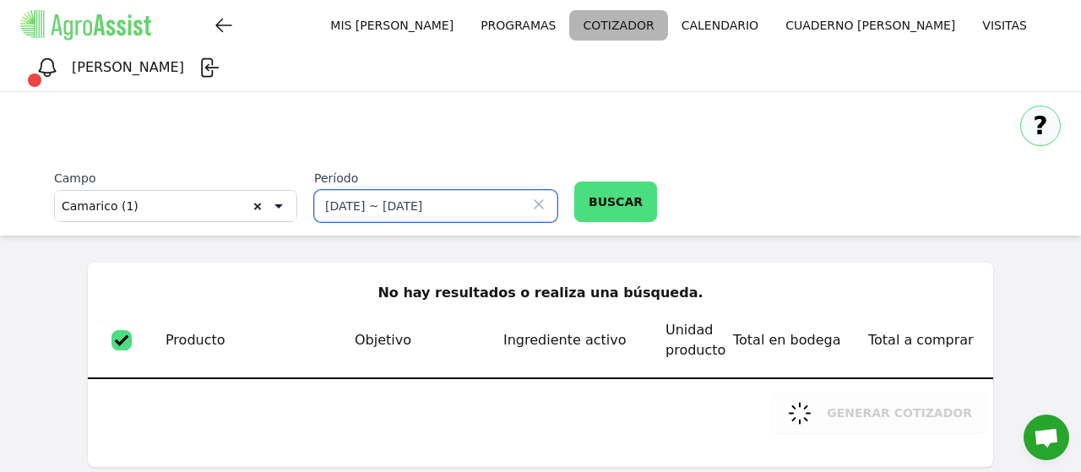
click at [534, 190] on input "[DATE] ~ [DATE]" at bounding box center [435, 206] width 243 height 32
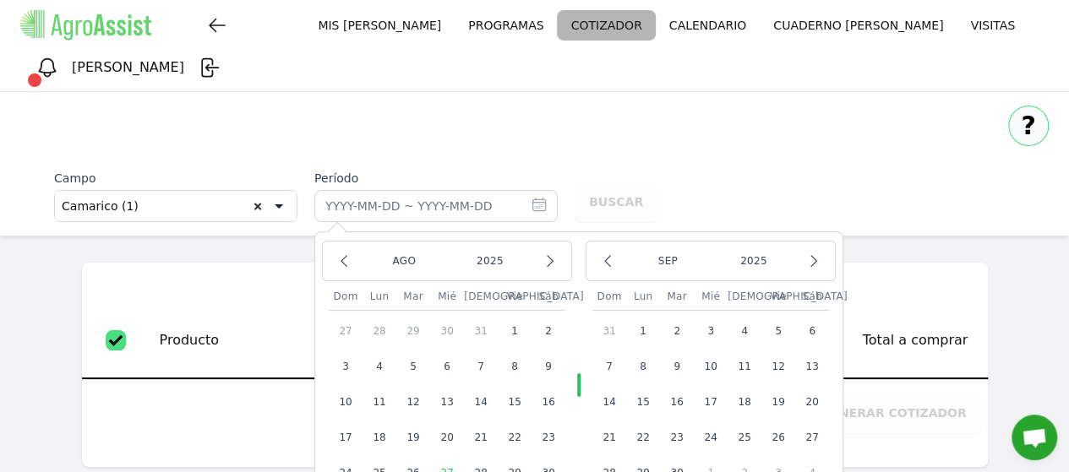
click at [928, 170] on div "Campo Camarico (1) Período ago 2025 Dom Lun Mar [PERSON_NAME] Vie Sáb 27 28 29 …" at bounding box center [534, 196] width 960 height 52
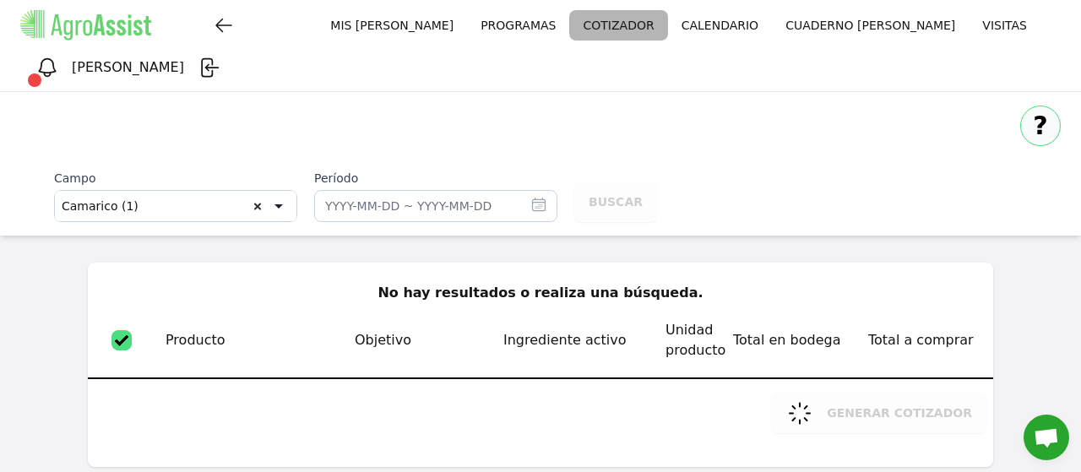
drag, startPoint x: 892, startPoint y: 373, endPoint x: 867, endPoint y: 355, distance: 30.9
click at [891, 393] on div "GENERAR COTIZADOR" at bounding box center [882, 413] width 221 height 41
click at [128, 330] on input "checkbox" at bounding box center [122, 340] width 20 height 20
checkbox input "false"
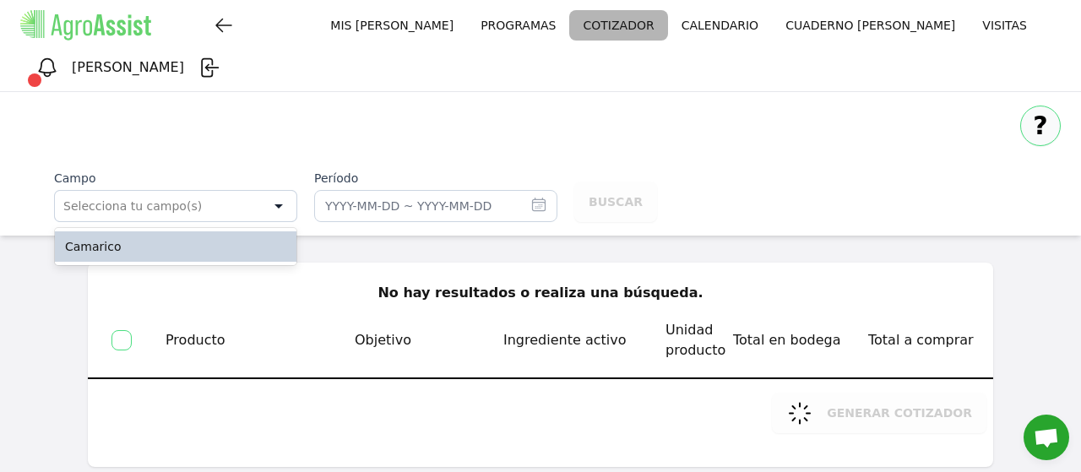
click at [284, 191] on div at bounding box center [278, 206] width 35 height 30
click at [132, 238] on span "Camarico" at bounding box center [166, 246] width 203 height 17
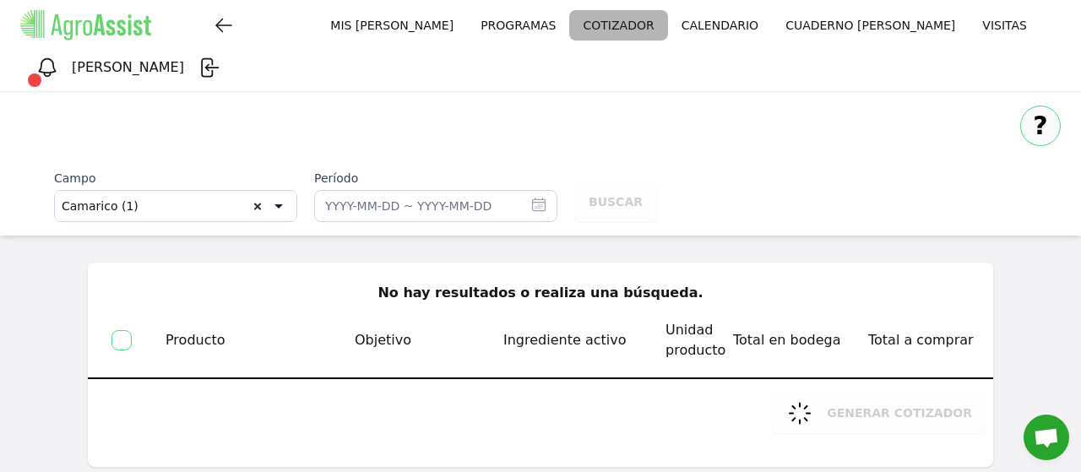
click at [541, 196] on icon "button" at bounding box center [539, 204] width 17 height 17
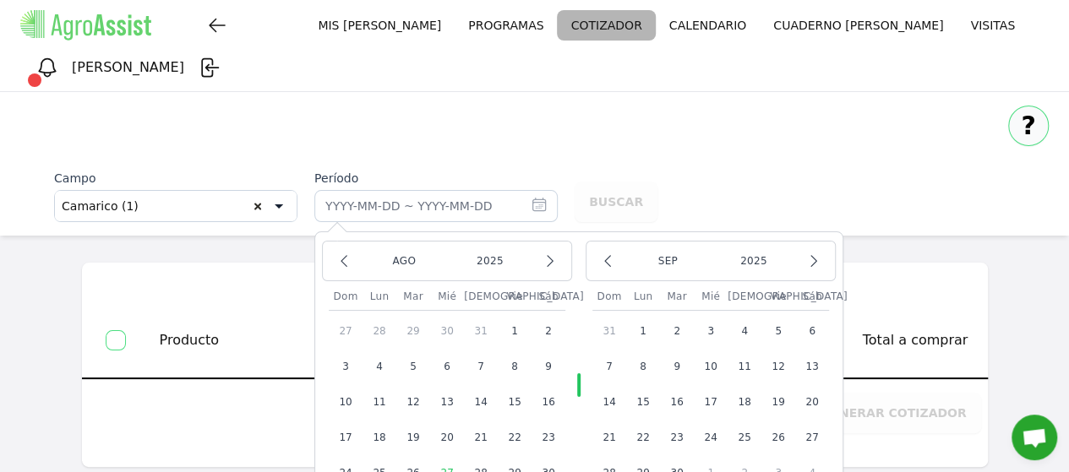
click at [509, 314] on button "1" at bounding box center [515, 331] width 34 height 34
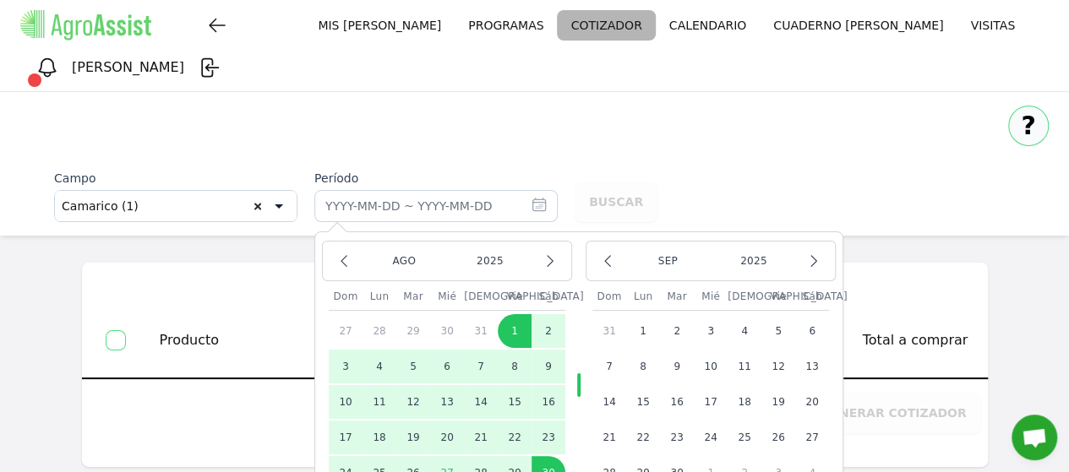
click at [551, 456] on button "30" at bounding box center [548, 473] width 34 height 34
type input "[DATE] ~ [DATE]"
